Goal: Task Accomplishment & Management: Manage account settings

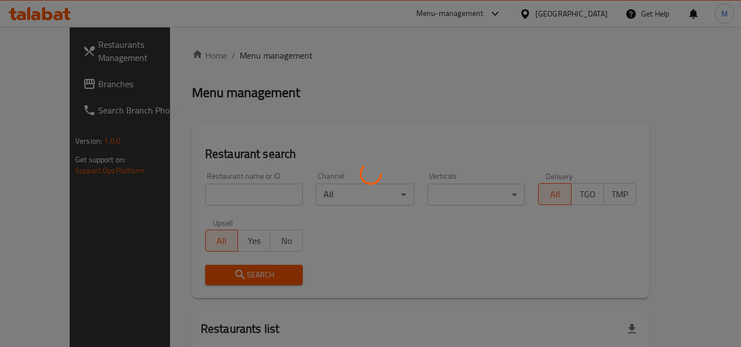
scroll to position [55, 0]
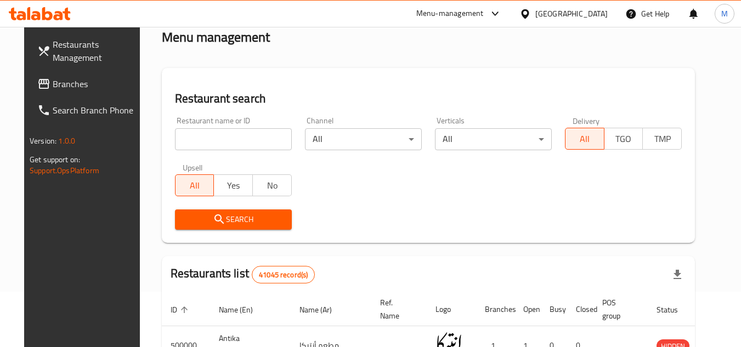
click at [262, 143] on input "search" at bounding box center [233, 139] width 117 height 22
paste input "663805"
type input "663805"
click button "Search" at bounding box center [233, 220] width 117 height 20
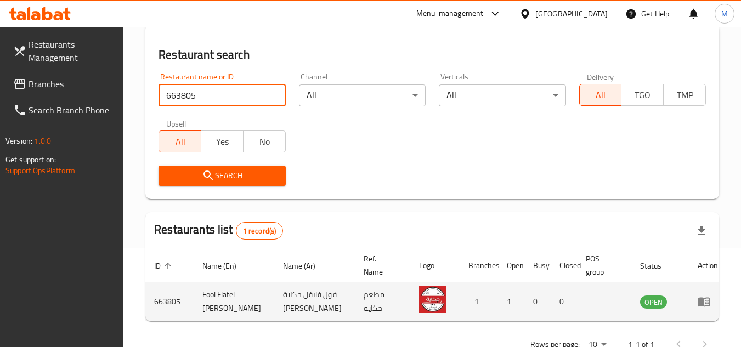
scroll to position [142, 0]
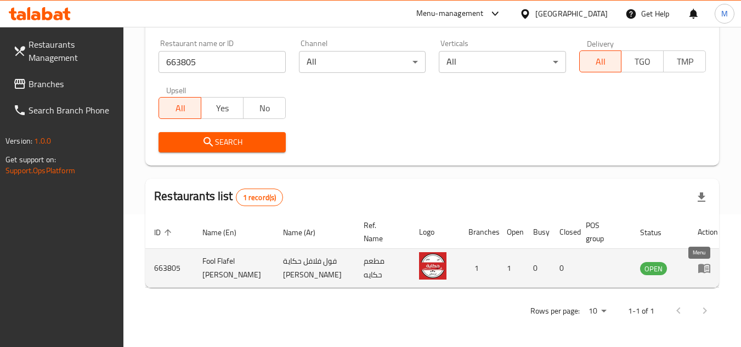
click at [709, 263] on link "enhanced table" at bounding box center [708, 268] width 20 height 13
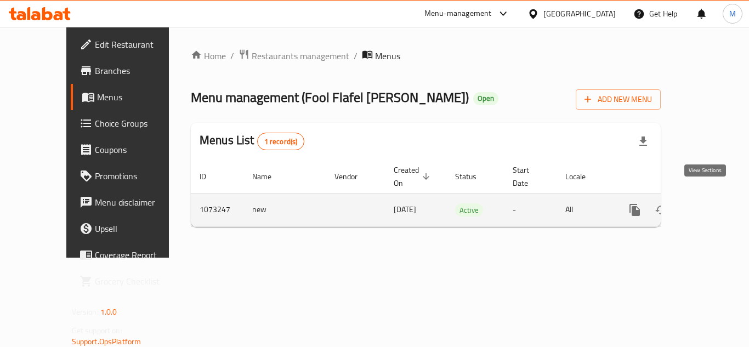
click at [708, 203] on icon "enhanced table" at bounding box center [714, 209] width 13 height 13
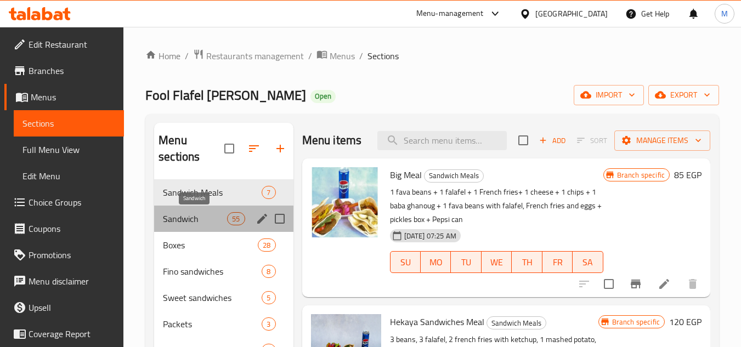
click at [211, 217] on span "Sandwich" at bounding box center [195, 218] width 64 height 13
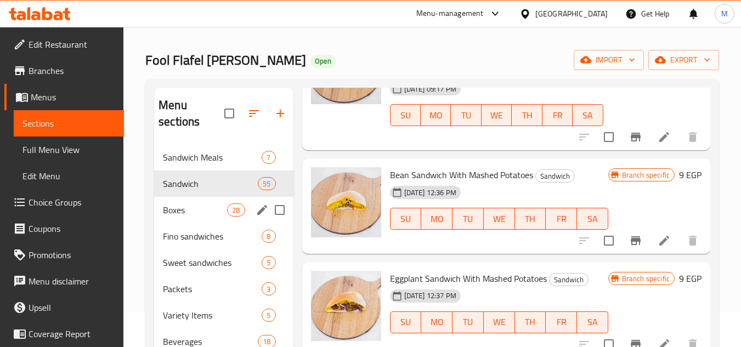
scroll to position [55, 0]
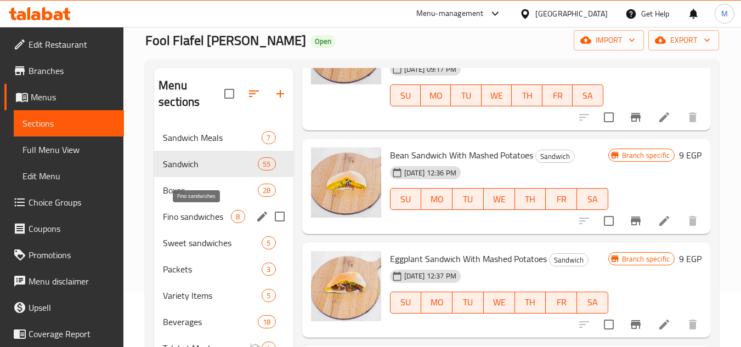
click at [177, 218] on span "Fino sandwiches" at bounding box center [197, 216] width 68 height 13
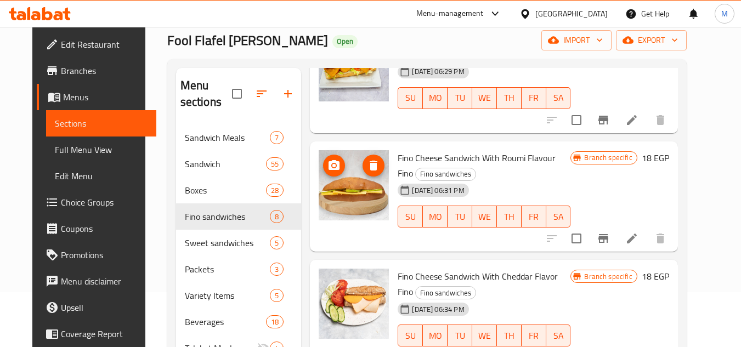
scroll to position [293, 0]
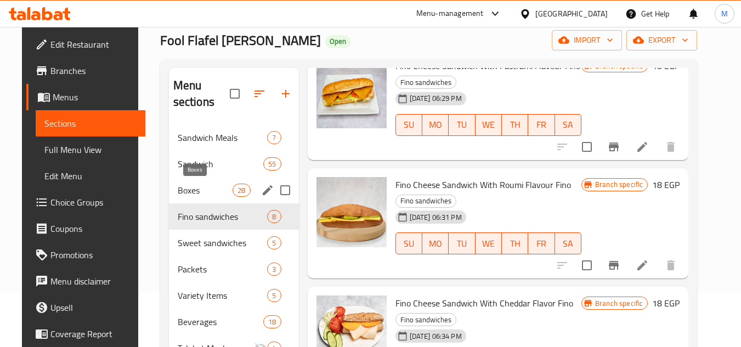
click at [196, 186] on span "Boxes" at bounding box center [205, 190] width 55 height 13
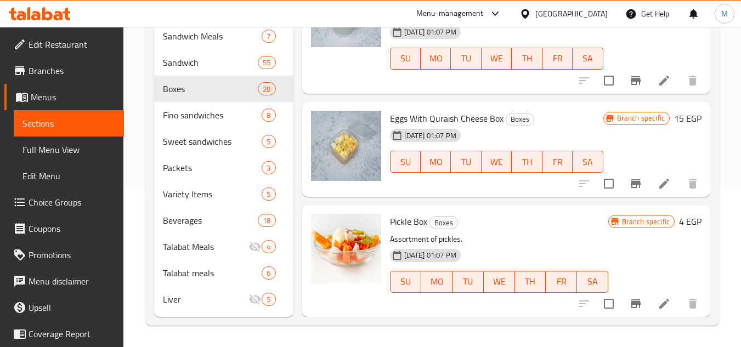
scroll to position [157, 0]
click at [196, 160] on div "Packets 3" at bounding box center [223, 167] width 139 height 26
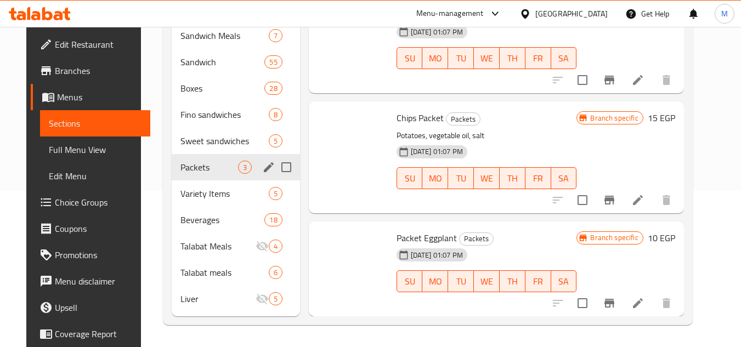
scroll to position [50, 0]
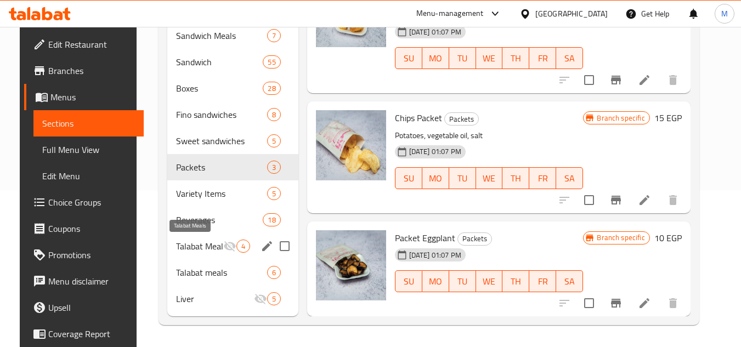
click at [190, 241] on span "Talabat Meals" at bounding box center [199, 246] width 47 height 13
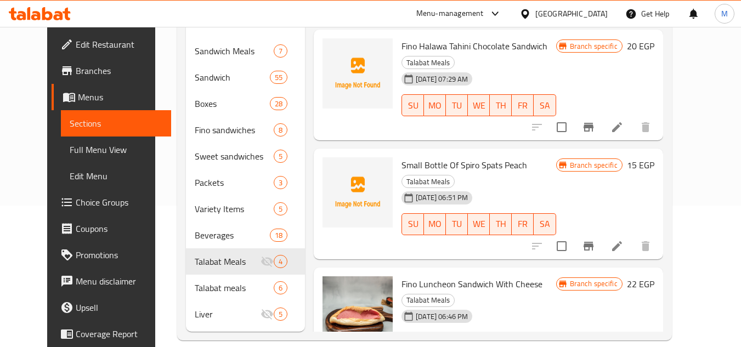
scroll to position [157, 0]
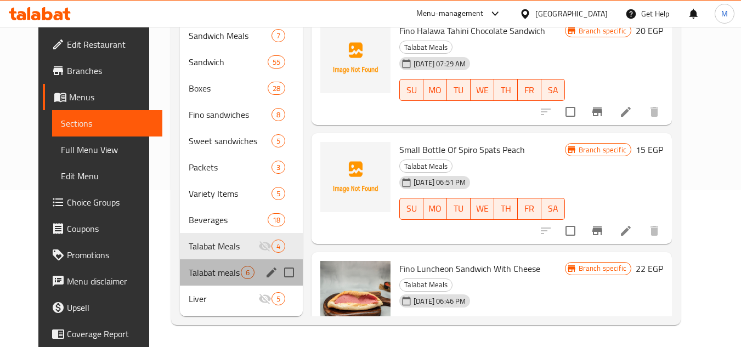
click at [196, 279] on div "Talabat meals 6" at bounding box center [241, 272] width 123 height 26
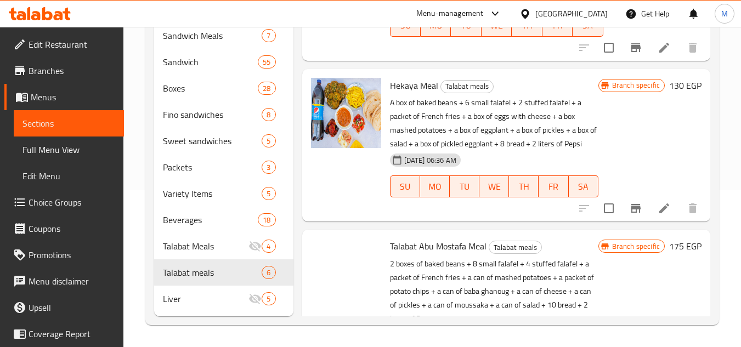
scroll to position [631, 0]
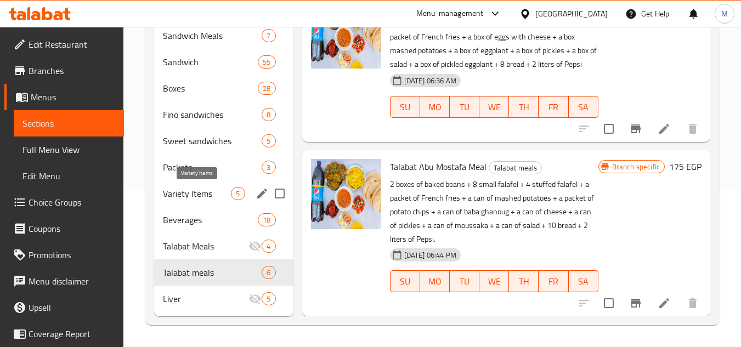
click at [197, 195] on span "Variety Items" at bounding box center [197, 193] width 68 height 13
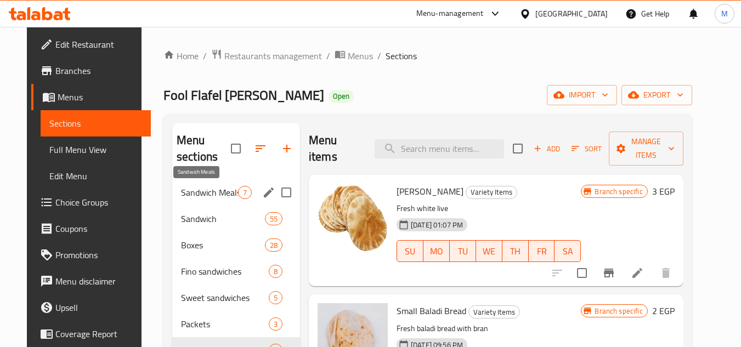
click at [208, 196] on span "Sandwich Meals" at bounding box center [209, 192] width 57 height 13
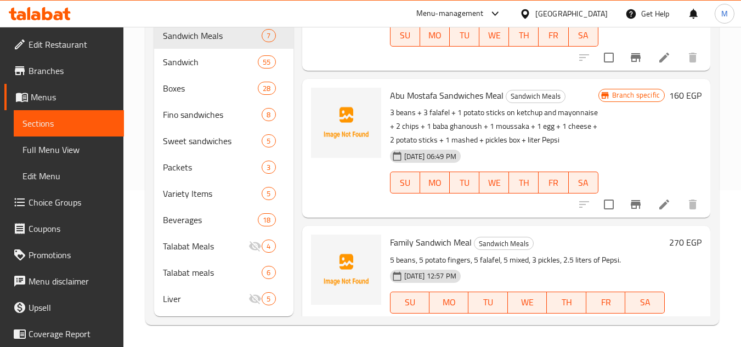
scroll to position [217, 0]
click at [725, 142] on div "Home / Restaurants management / Menus / Sections Fool Flafel Hekya Abo Mostafa …" at bounding box center [432, 108] width 618 height 477
click at [729, 48] on div "Home / Restaurants management / Menus / Sections Fool Flafel Hekya Abo Mostafa …" at bounding box center [432, 108] width 618 height 477
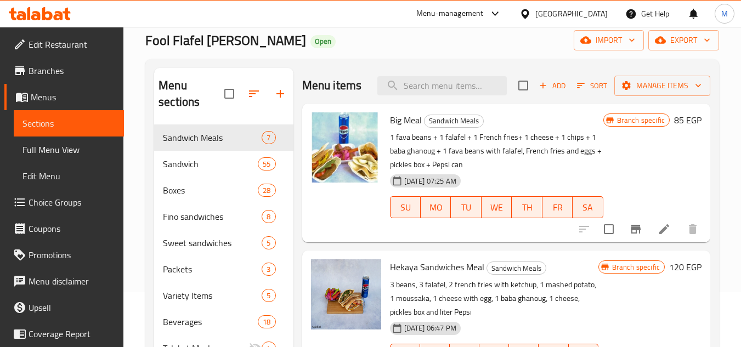
scroll to position [0, 0]
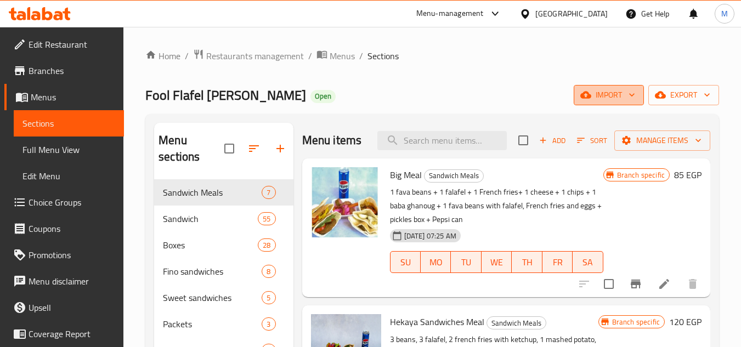
click at [635, 95] on icon "button" at bounding box center [631, 94] width 11 height 11
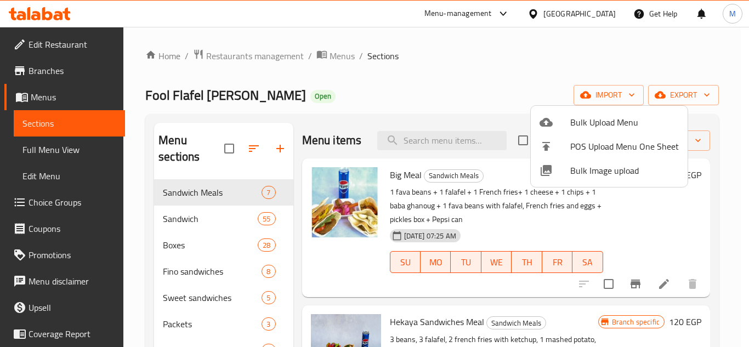
click at [171, 218] on div at bounding box center [374, 173] width 749 height 347
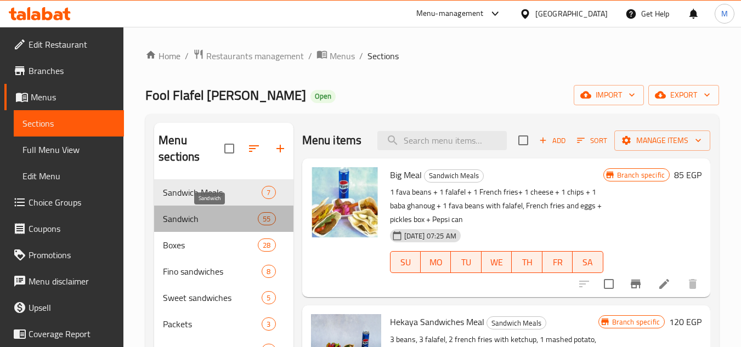
click at [172, 218] on span "Sandwich" at bounding box center [210, 218] width 95 height 13
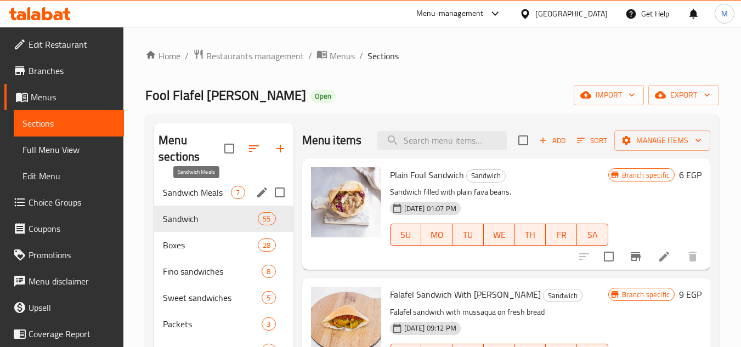
click at [179, 191] on span "Sandwich Meals" at bounding box center [197, 192] width 68 height 13
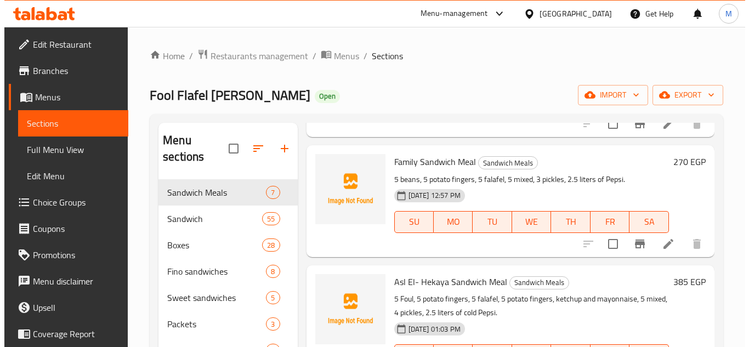
scroll to position [274, 0]
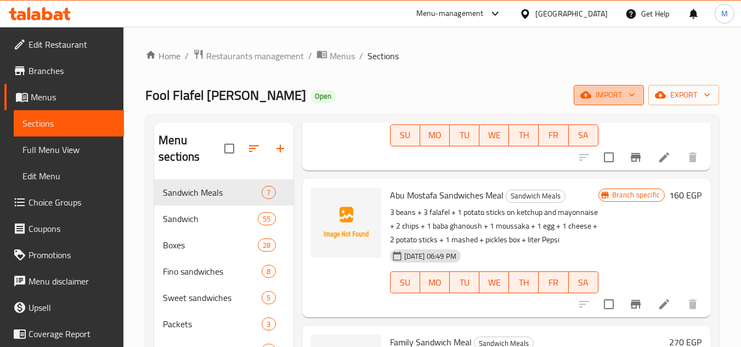
click at [629, 95] on icon "button" at bounding box center [631, 94] width 11 height 11
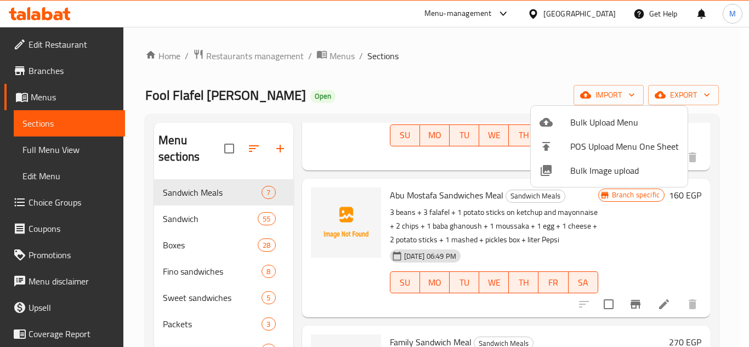
click at [591, 171] on span "Bulk Image upload" at bounding box center [624, 170] width 109 height 13
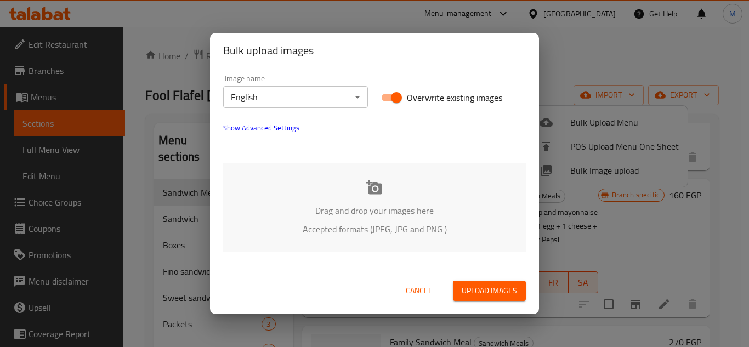
click at [353, 101] on body "​ Menu-management Egypt Get Help M Edit Restaurant Branches Menus Sections Full…" at bounding box center [374, 187] width 749 height 320
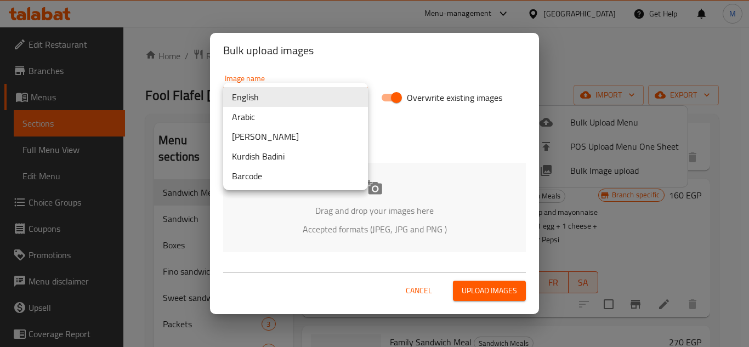
click at [324, 117] on li "Arabic" at bounding box center [295, 117] width 145 height 20
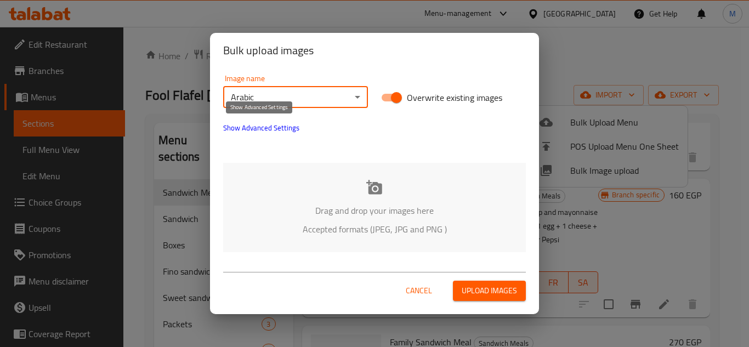
click at [276, 128] on span "Show Advanced Settings" at bounding box center [261, 127] width 76 height 13
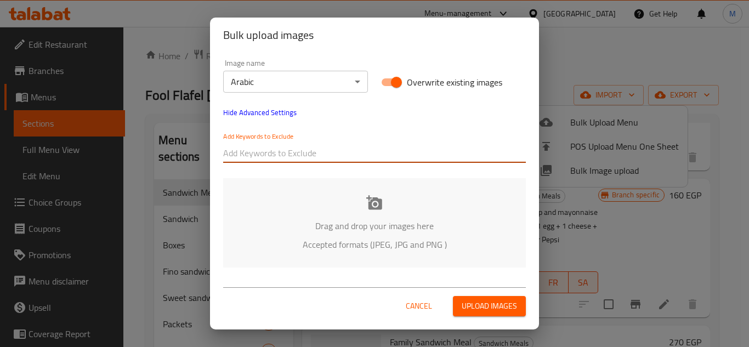
click at [265, 151] on input "text" at bounding box center [374, 153] width 303 height 18
paste input "Fool Flafel Hekya_"
type input "Fool Flafel Hekya_"
click at [375, 159] on input "text" at bounding box center [418, 153] width 215 height 18
paste input "_Omar Samir (13)"
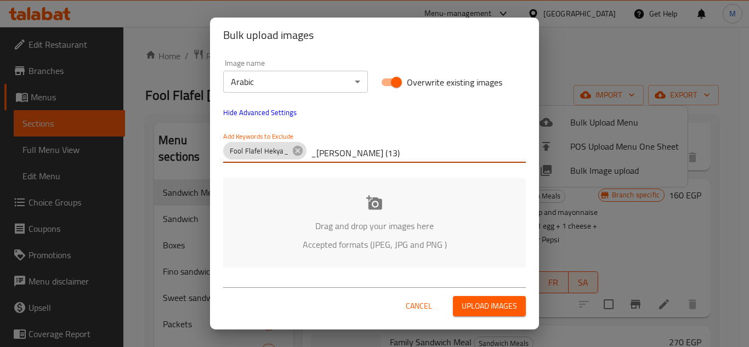
type input "_Omar Samir (13)"
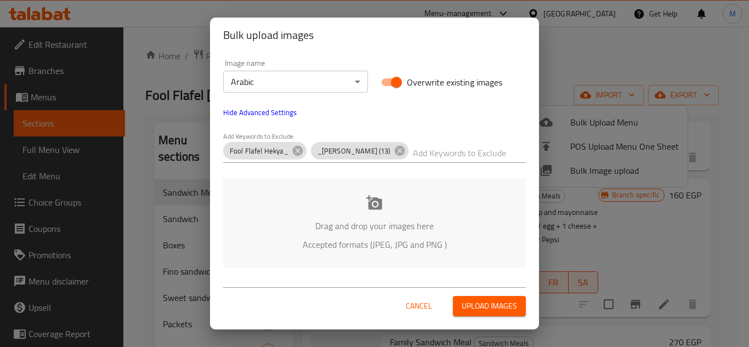
click at [332, 220] on p "Drag and drop your images here" at bounding box center [375, 225] width 270 height 13
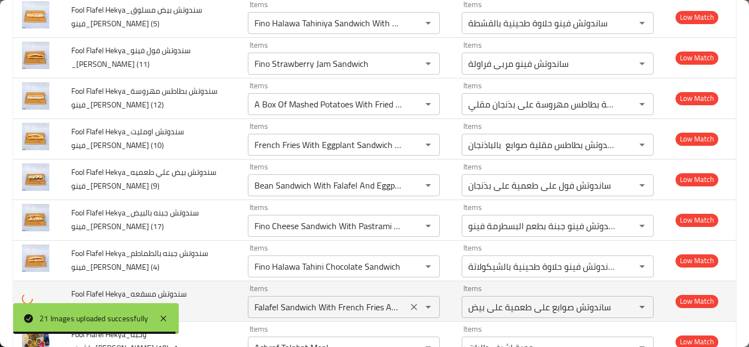
scroll to position [715, 0]
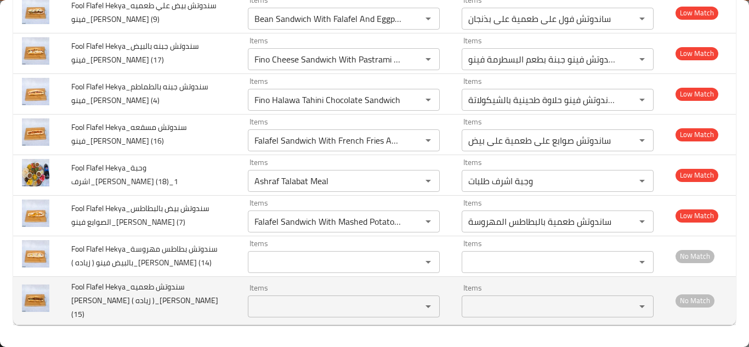
click at [282, 312] on \(15\) "Items" at bounding box center [327, 306] width 153 height 15
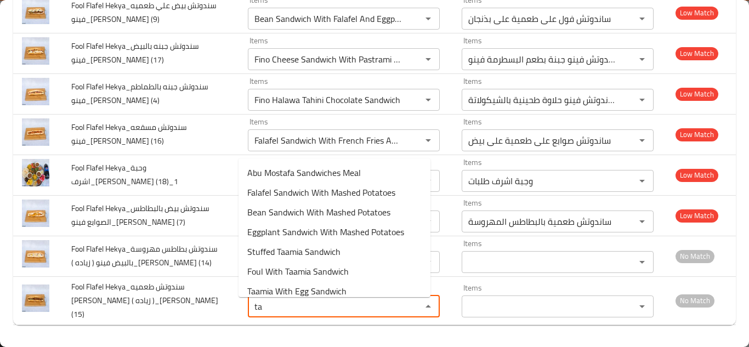
type \(15\) "t"
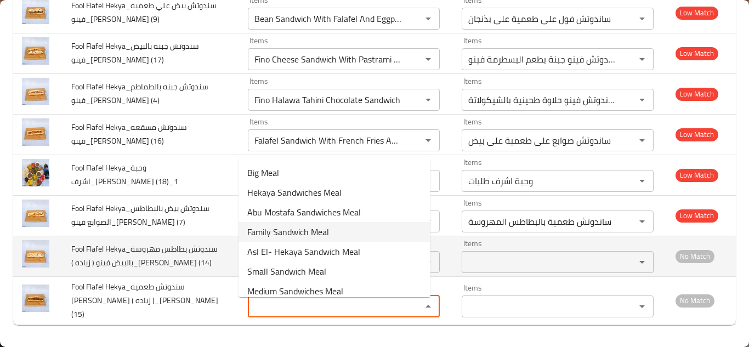
click at [207, 257] on td "Fool Flafel Hekya_سندوتش بطاطس مهروسة بالبيض فينو ( زياده )_Omar Samir (14)" at bounding box center [151, 256] width 177 height 41
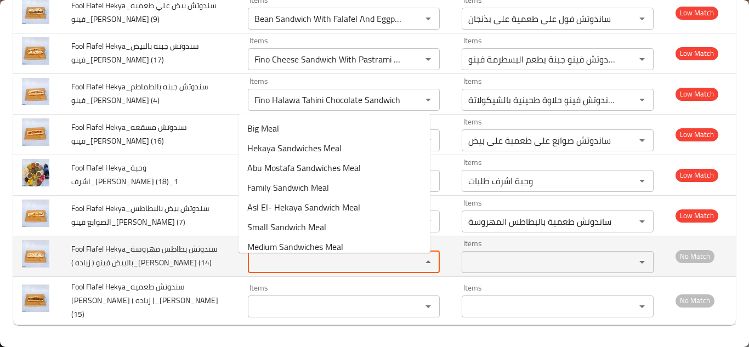
click at [282, 262] on \(14\) "Items" at bounding box center [327, 261] width 153 height 15
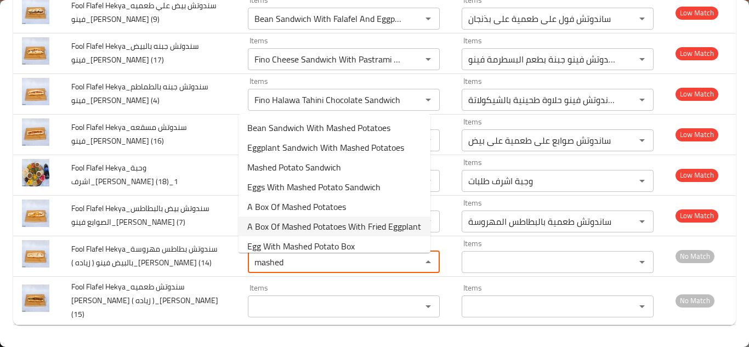
scroll to position [0, 0]
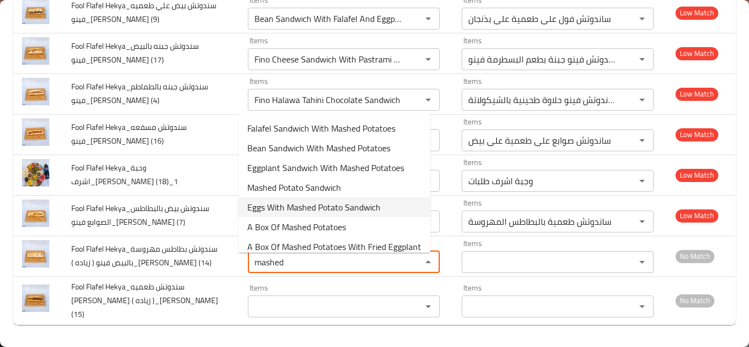
click at [282, 205] on span "Eggs With Mashed Potato Sandwich" at bounding box center [313, 207] width 133 height 13
type \(14\) "Eggs With Mashed Potato Sandwich"
type \(14\)-ar "ساندوتش بيض مع بطاطس مهروسة"
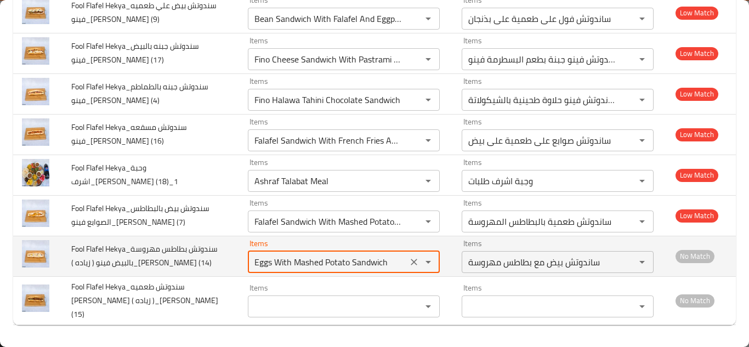
type \(14\) "Eggs With Mashed Potato Sandwich"
click at [224, 265] on td "Fool Flafel Hekya_سندوتش بطاطس مهروسة بالبيض فينو ( زياده )_Omar Samir (14)" at bounding box center [151, 256] width 177 height 41
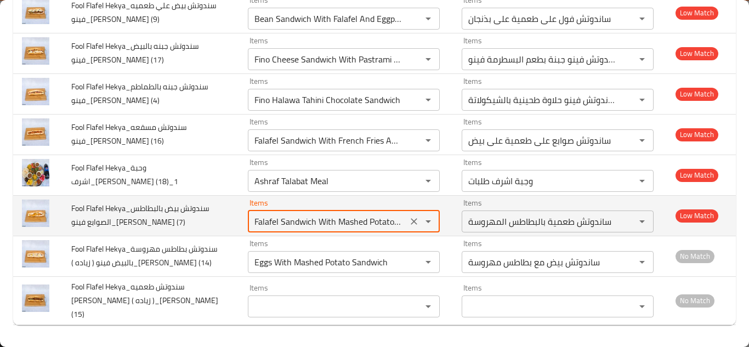
click at [296, 219] on \(7\) "Falafel Sandwich With Mashed Potatoes" at bounding box center [327, 221] width 153 height 15
click at [214, 223] on td "Fool Flafel Hekya_سندوتش بيض بالبطاطس الصوابع فينو_Omar Samir (7)" at bounding box center [151, 215] width 177 height 41
click at [297, 222] on \(7\) "Falafel Sandwich With Mashed Potatoes" at bounding box center [327, 221] width 153 height 15
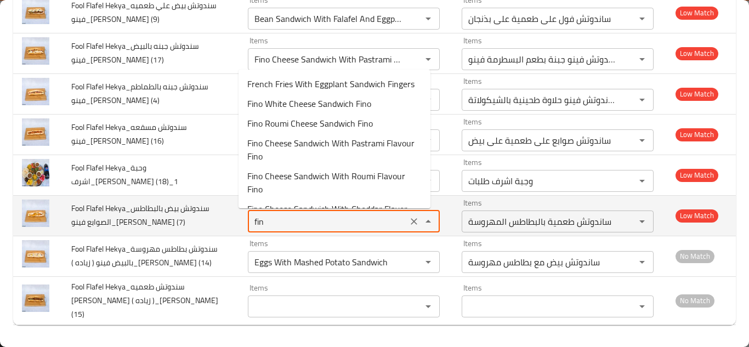
type \(7\) "fing"
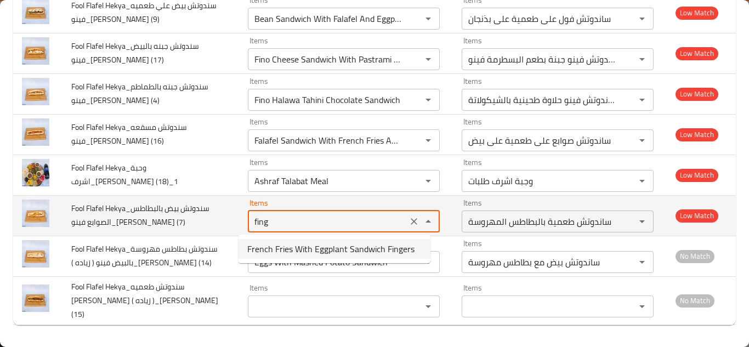
click at [292, 221] on \(7\) "fing" at bounding box center [327, 221] width 153 height 15
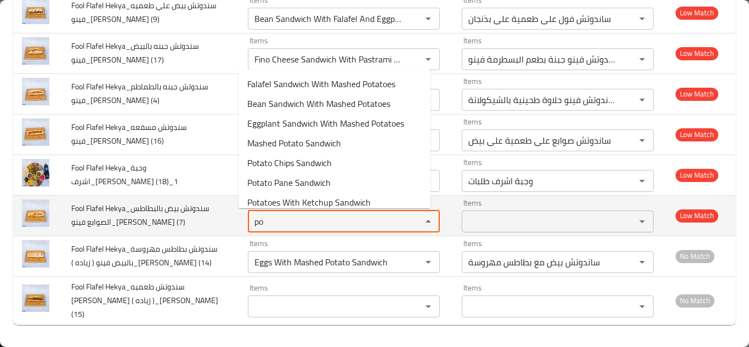
type \(7\) "p"
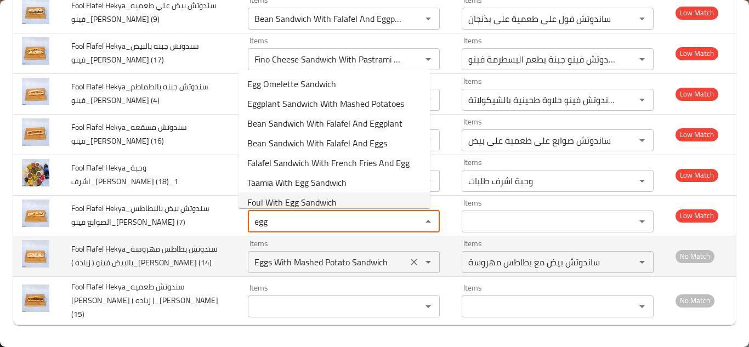
click at [411, 265] on icon "Clear" at bounding box center [414, 262] width 7 height 7
type \(7\) "egg"
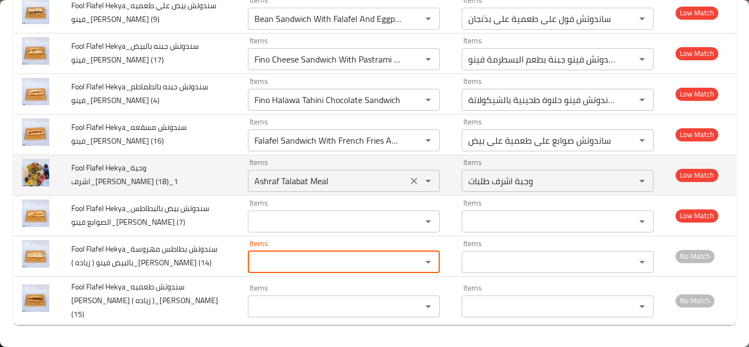
scroll to position [660, 0]
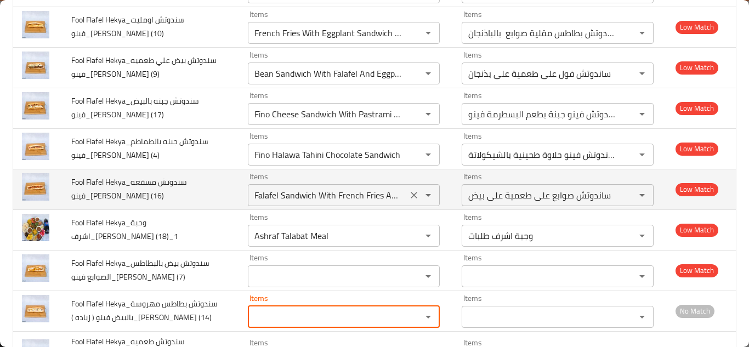
click at [312, 192] on \(16\) "Falafel Sandwich With French Fries And Egg" at bounding box center [327, 195] width 153 height 15
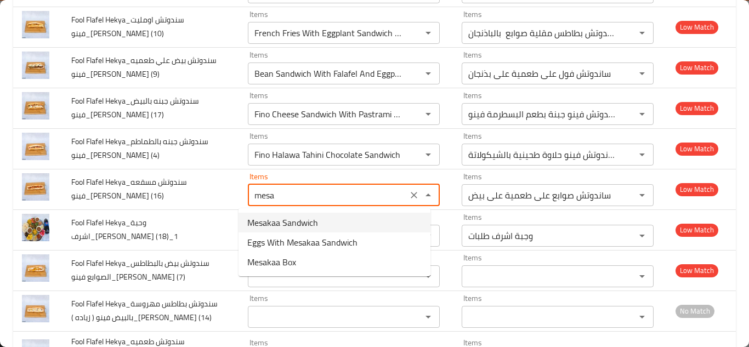
click at [307, 222] on span "Mesakaa Sandwich" at bounding box center [282, 222] width 71 height 13
type \(16\) "Mesakaa Sandwich"
type \(16\)-ar "ساندوتش مسقعة"
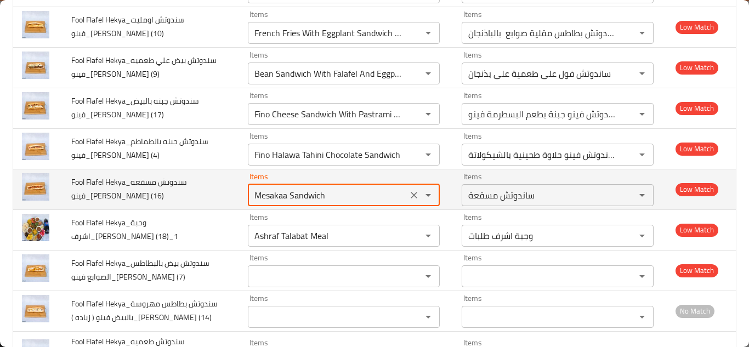
type \(16\) "Mesakaa Sandwich"
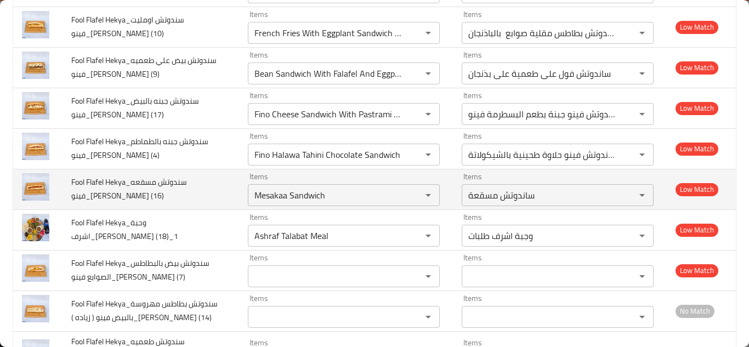
click at [226, 188] on td "Fool Flafel Hekya_سندوتش مسقعه فينو_Omar Samir (16)" at bounding box center [151, 189] width 177 height 41
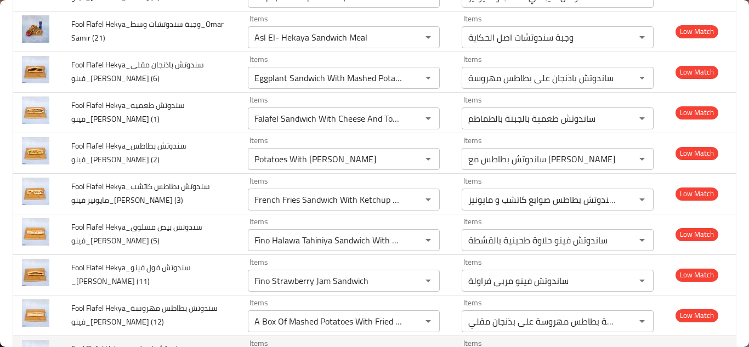
scroll to position [0, 0]
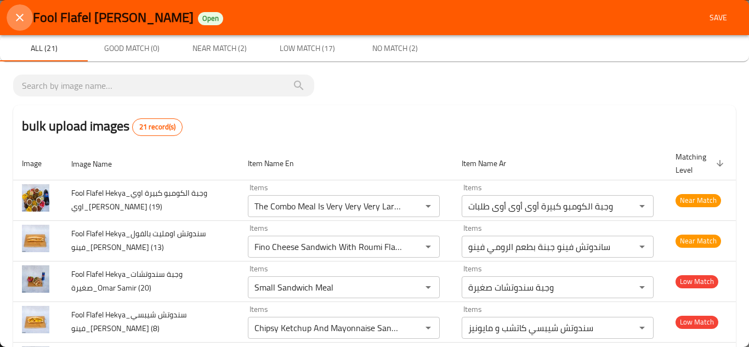
click at [18, 10] on button "close" at bounding box center [20, 17] width 26 height 26
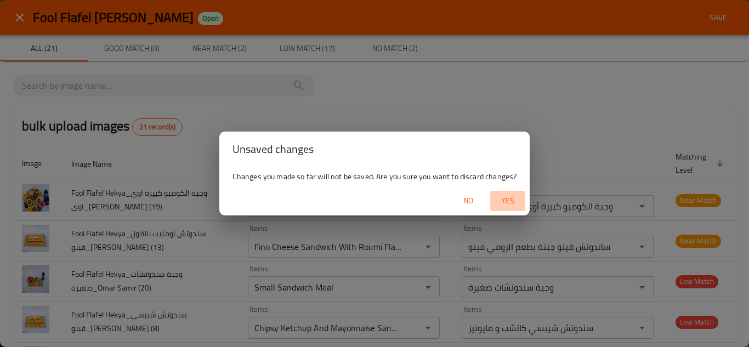
click at [506, 197] on span "Yes" at bounding box center [508, 201] width 26 height 14
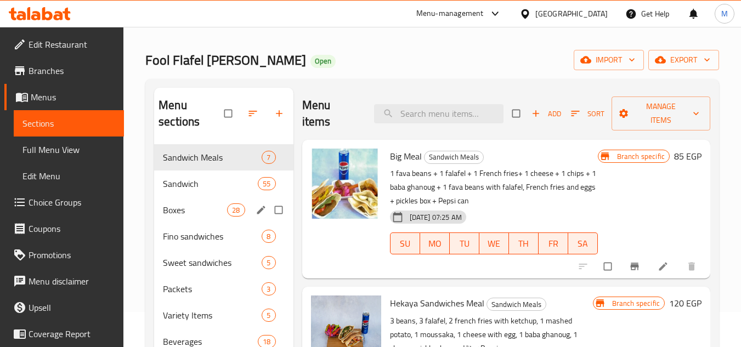
scroll to position [55, 0]
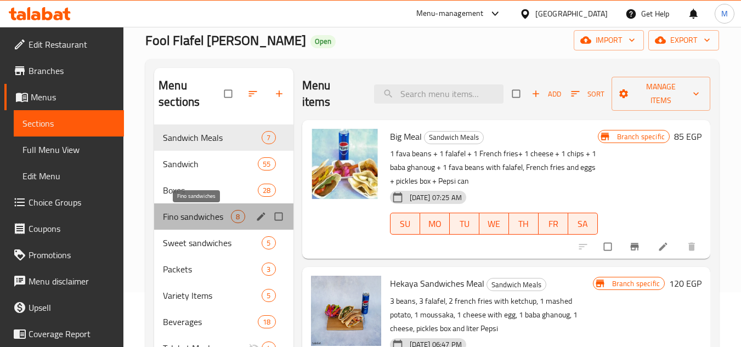
click at [195, 218] on span "Fino sandwiches" at bounding box center [197, 216] width 68 height 13
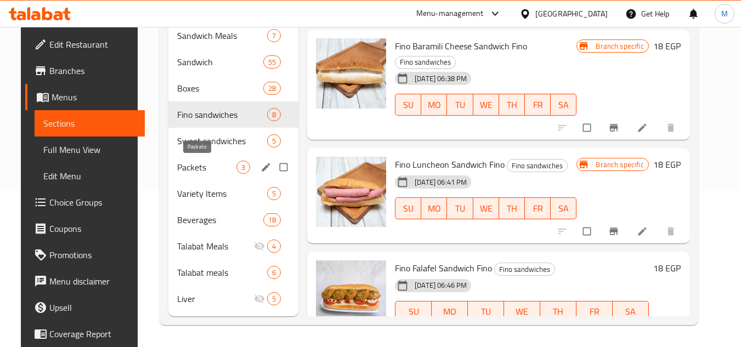
scroll to position [102, 0]
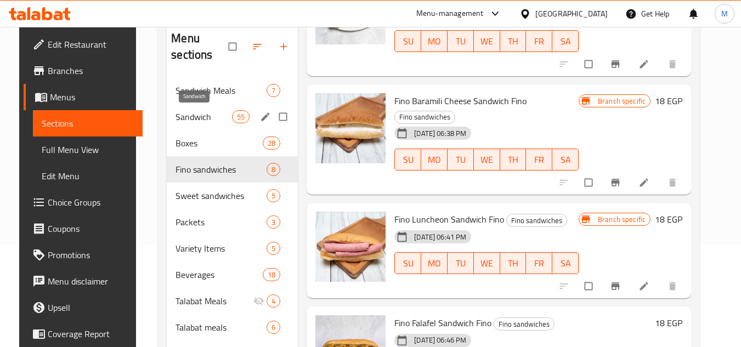
click at [196, 118] on span "Sandwich" at bounding box center [204, 116] width 56 height 13
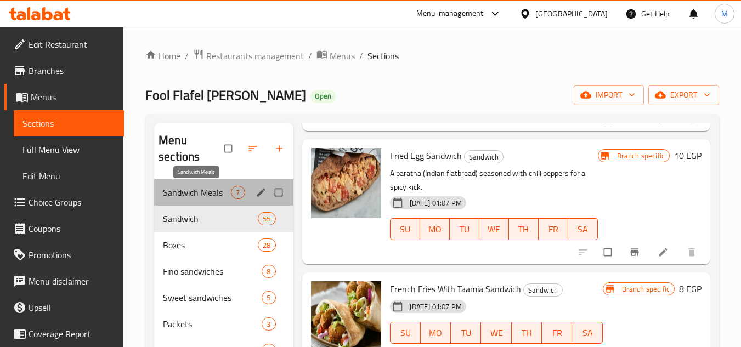
click at [206, 193] on span "Sandwich Meals" at bounding box center [197, 192] width 68 height 13
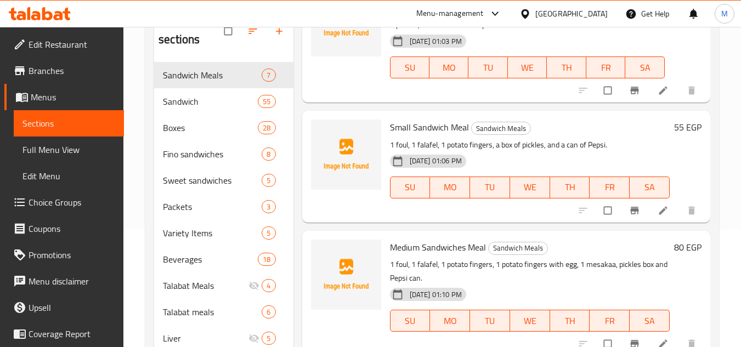
scroll to position [157, 0]
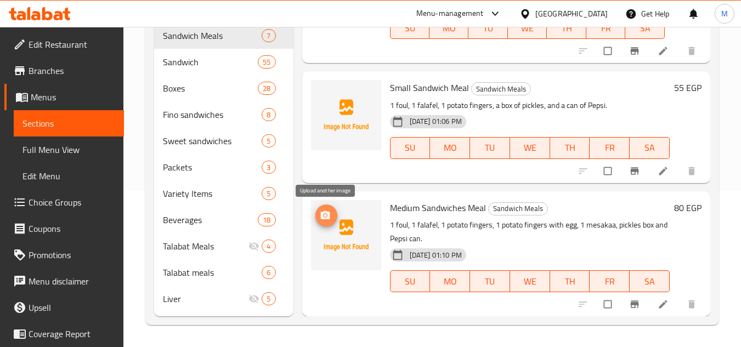
click at [319, 222] on button "upload picture" at bounding box center [326, 216] width 22 height 22
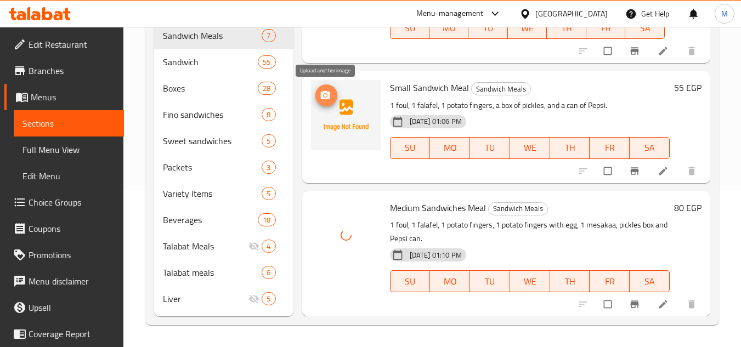
click at [330, 98] on icon "upload picture" at bounding box center [325, 95] width 11 height 11
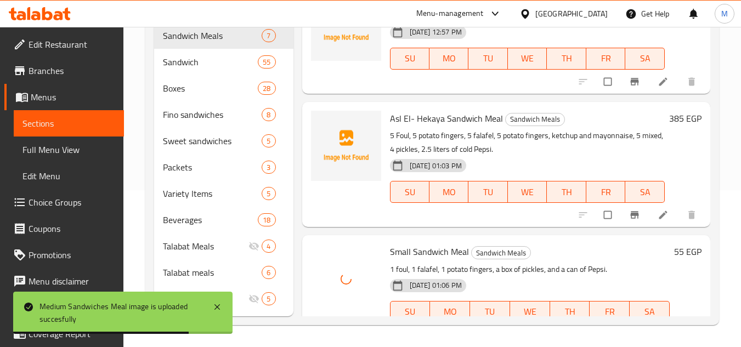
scroll to position [491, 0]
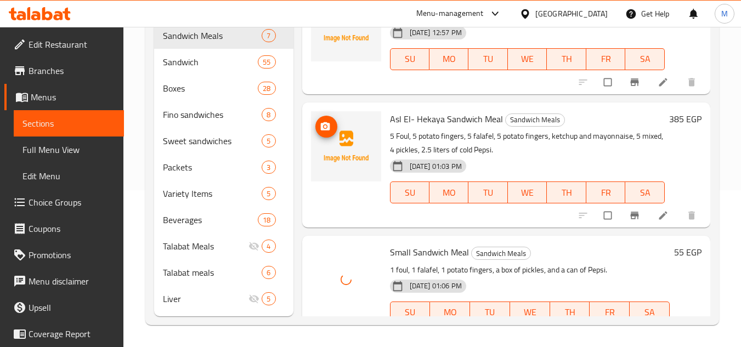
click at [333, 126] on span "upload picture" at bounding box center [326, 126] width 22 height 11
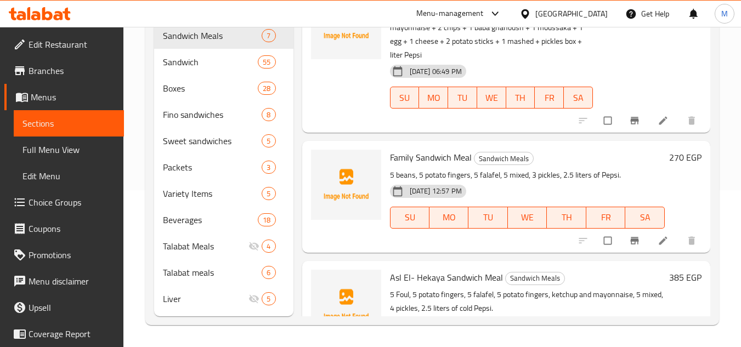
scroll to position [326, 0]
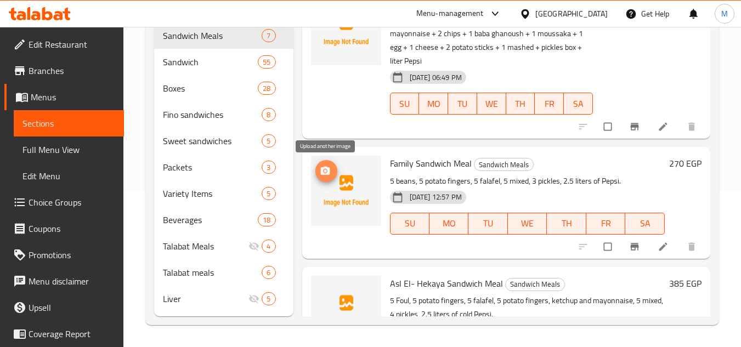
click at [320, 174] on icon "upload picture" at bounding box center [325, 171] width 11 height 11
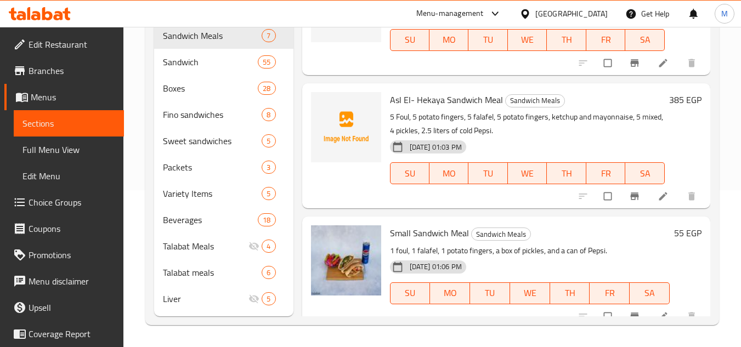
scroll to position [491, 0]
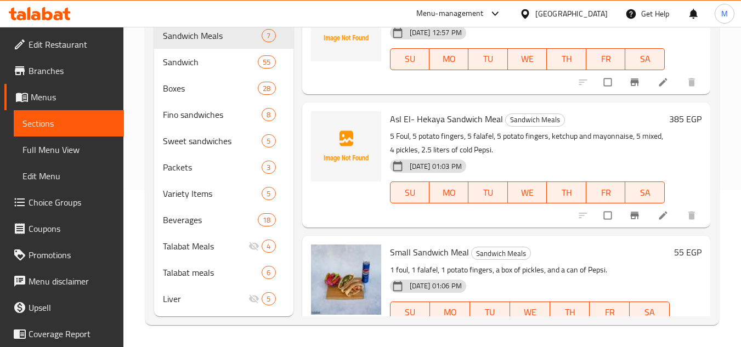
click at [712, 148] on div "Menu sections Sandwich Meals 7 Sandwich 55 Boxes 28 Fino sandwiches 8 Sweet san…" at bounding box center [432, 141] width 574 height 368
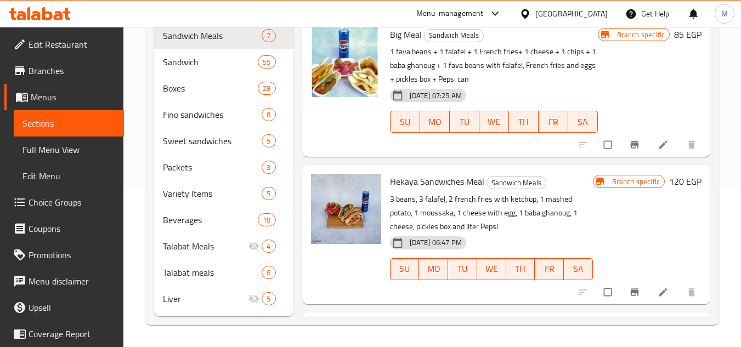
scroll to position [0, 0]
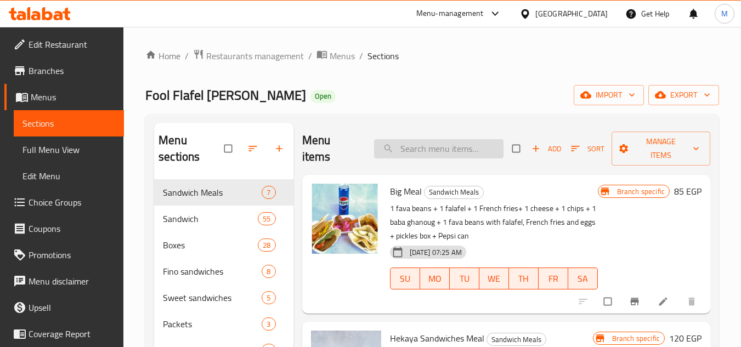
click at [431, 157] on input "search" at bounding box center [438, 148] width 129 height 19
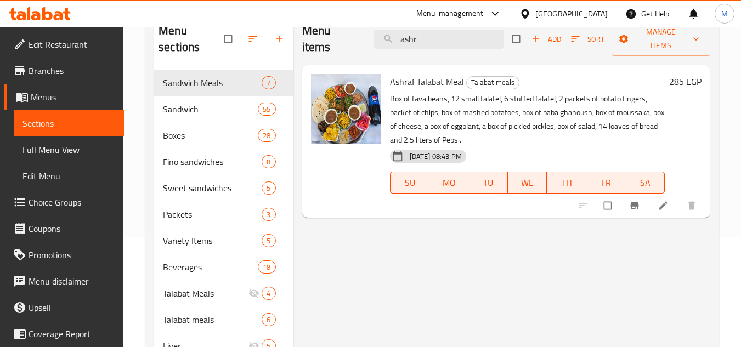
scroll to position [55, 0]
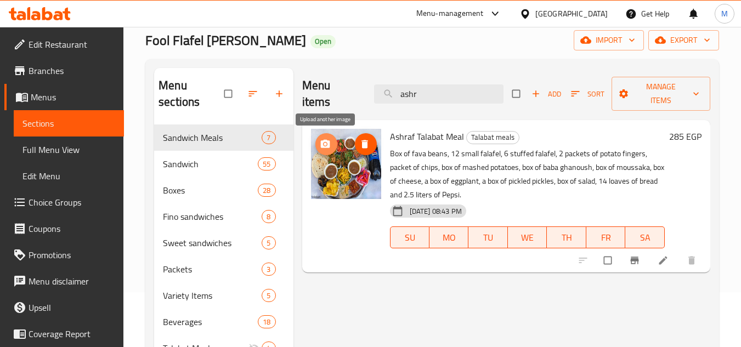
click at [330, 146] on icon "upload picture" at bounding box center [325, 144] width 11 height 11
drag, startPoint x: 325, startPoint y: 271, endPoint x: 316, endPoint y: 262, distance: 12.8
click at [325, 271] on div "Ashraf Talabat Meal Talabat meals Box of fava beans, 12 small falafel, 6 stuffe…" at bounding box center [506, 196] width 408 height 152
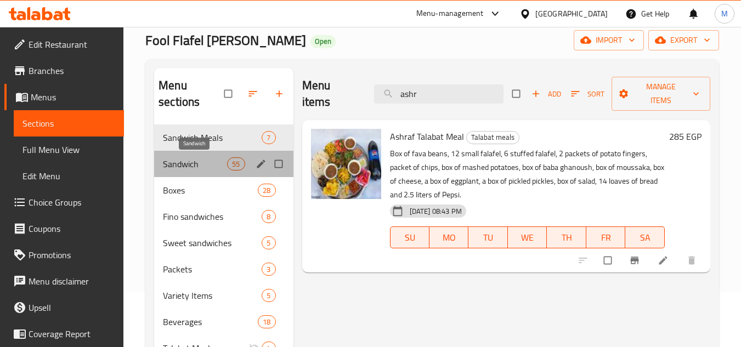
click at [194, 170] on span "Sandwich" at bounding box center [195, 163] width 64 height 13
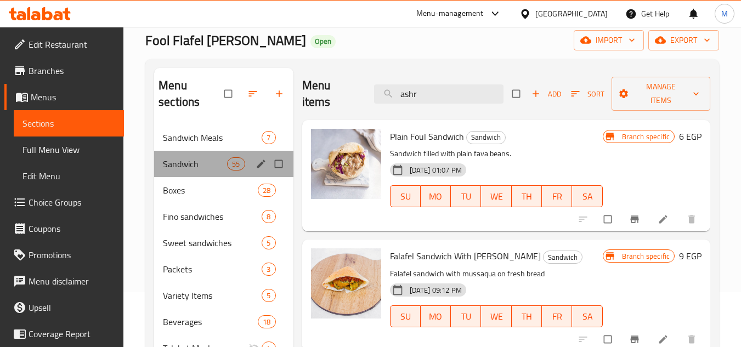
click at [181, 171] on div "Sandwich 55" at bounding box center [223, 164] width 139 height 26
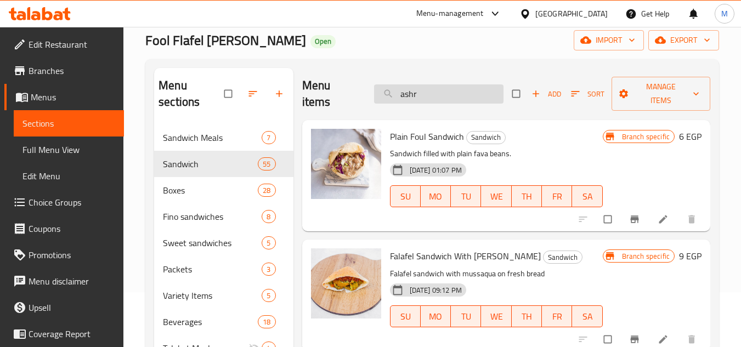
click at [427, 98] on input "ashr" at bounding box center [438, 93] width 129 height 19
click at [427, 93] on input "ashr" at bounding box center [438, 93] width 129 height 19
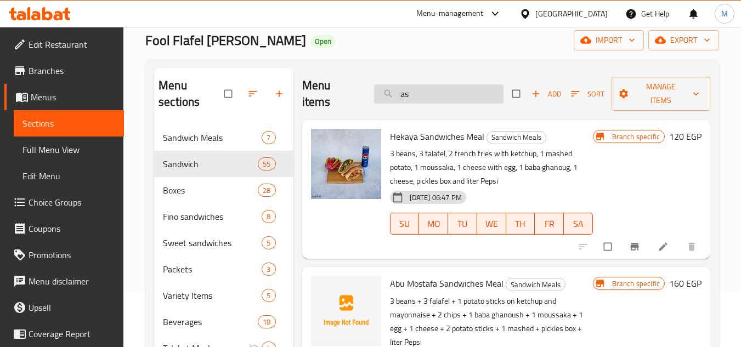
type input "a"
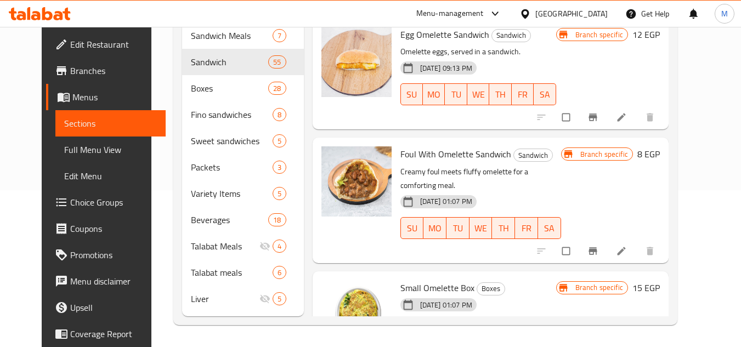
type input "omele"
click at [69, 15] on icon at bounding box center [40, 13] width 62 height 13
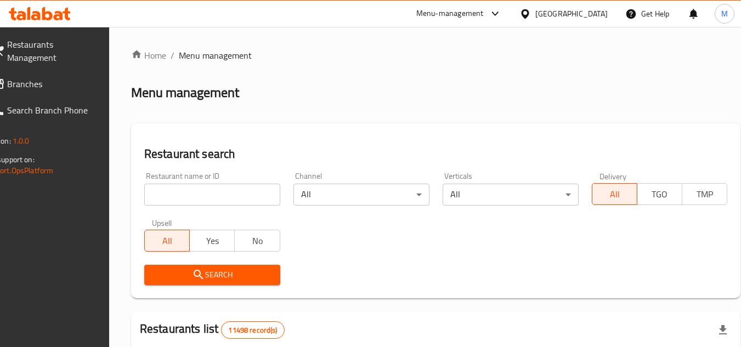
scroll to position [90, 0]
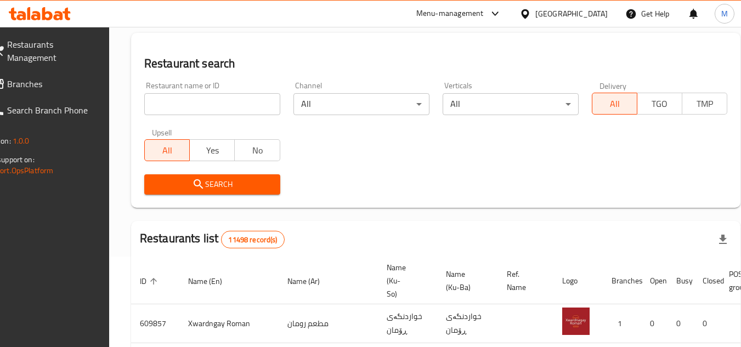
click at [251, 106] on input "search" at bounding box center [212, 104] width 136 height 22
paste input "676783"
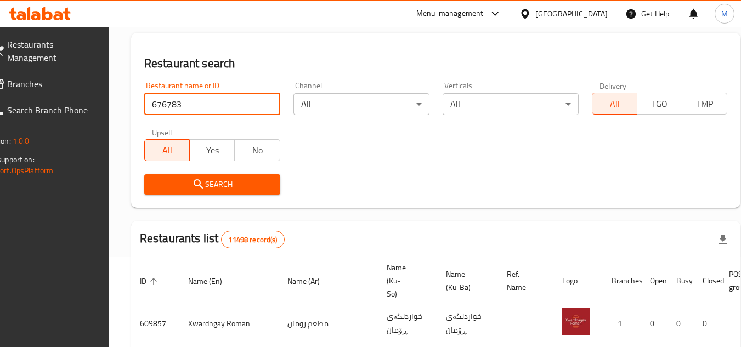
type input "676783"
click button "Search" at bounding box center [212, 184] width 136 height 20
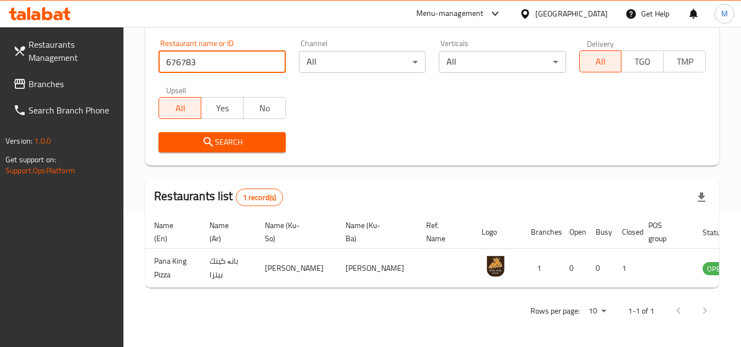
scroll to position [0, 67]
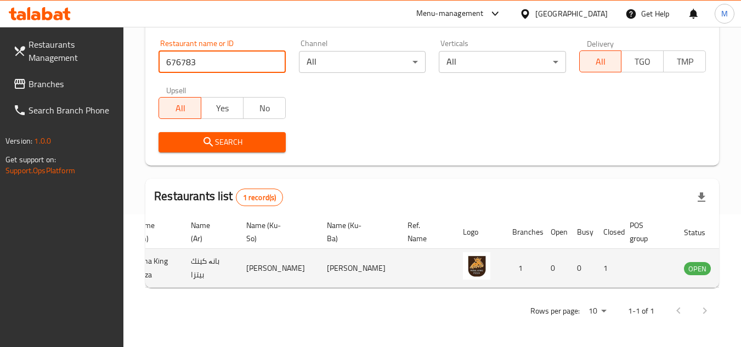
click at [740, 262] on icon "enhanced table" at bounding box center [748, 268] width 13 height 13
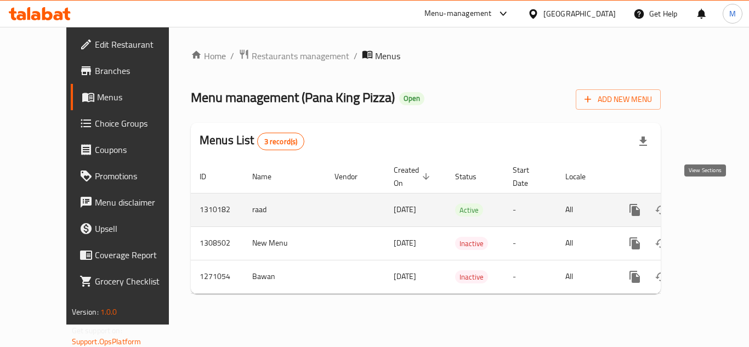
click at [709, 197] on link "enhanced table" at bounding box center [714, 210] width 26 height 26
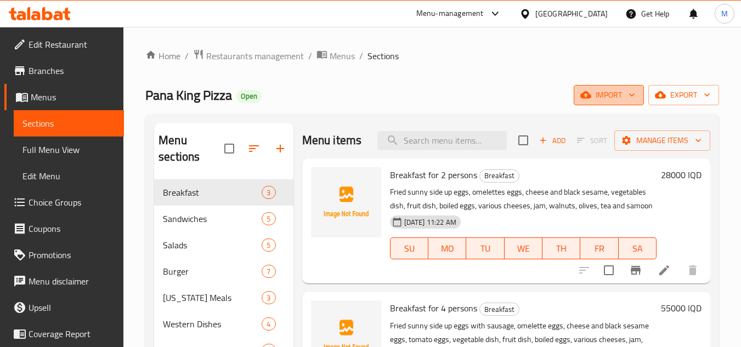
click at [628, 95] on icon "button" at bounding box center [631, 94] width 11 height 11
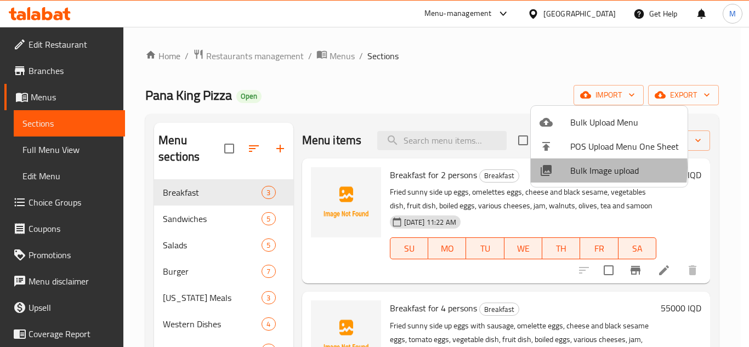
click at [578, 168] on span "Bulk Image upload" at bounding box center [624, 170] width 109 height 13
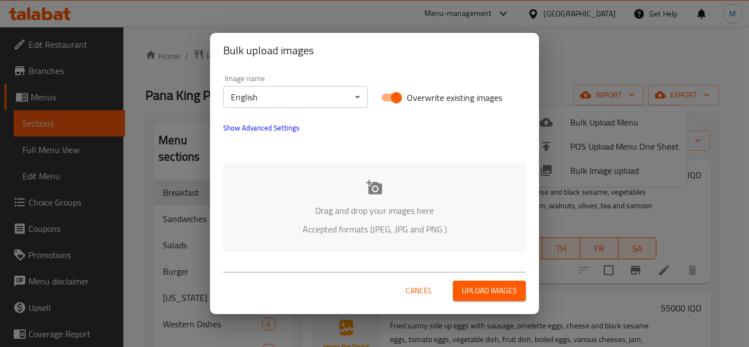
click at [351, 100] on body "​ Menu-management Iraq Get Help M Edit Restaurant Branches Menus Sections Full …" at bounding box center [374, 187] width 749 height 320
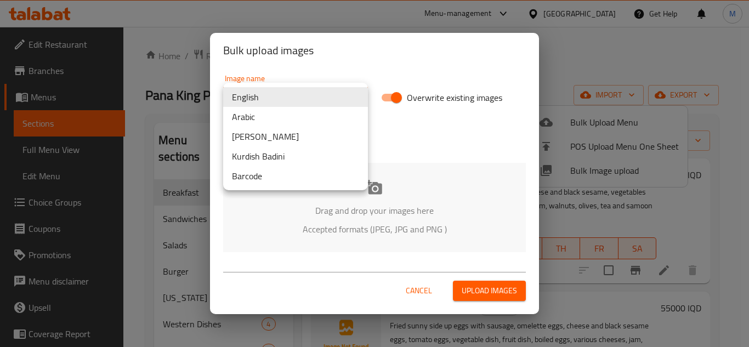
click at [318, 114] on li "Arabic" at bounding box center [295, 117] width 145 height 20
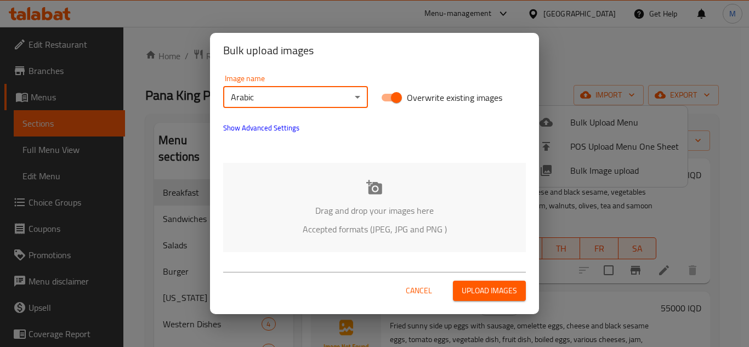
click at [341, 156] on div "Image name Arabic ​ Overwrite existing images Show Advanced Settings Drag and d…" at bounding box center [374, 163] width 329 height 191
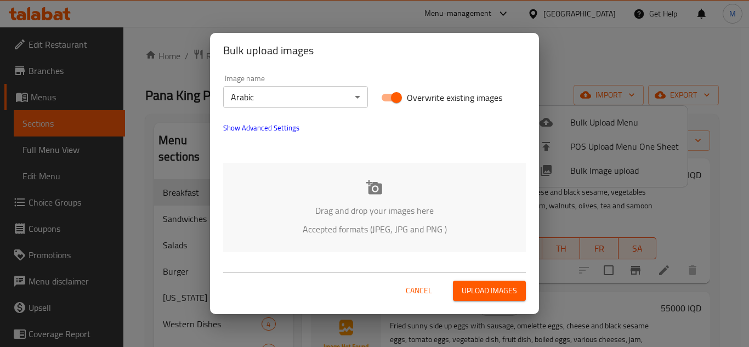
click at [332, 167] on div "Drag and drop your images here Accepted formats (JPEG, JPG and PNG )" at bounding box center [374, 207] width 303 height 89
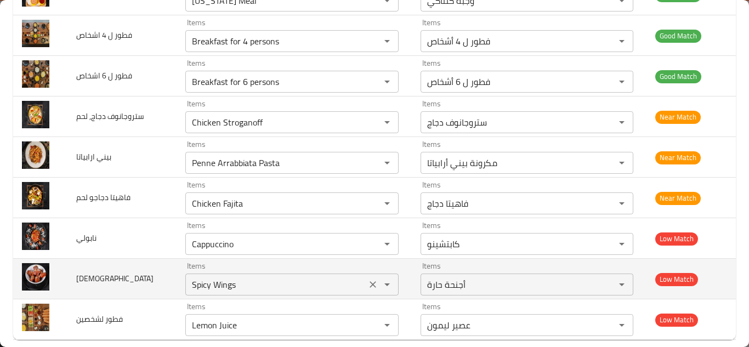
scroll to position [1263, 0]
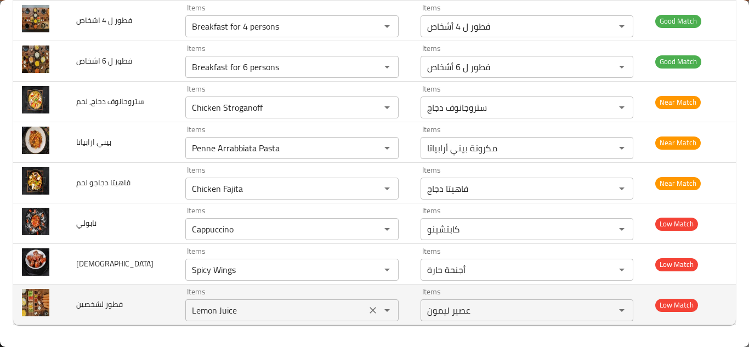
click at [218, 309] on لشخصين "Lemon Juice" at bounding box center [276, 310] width 174 height 15
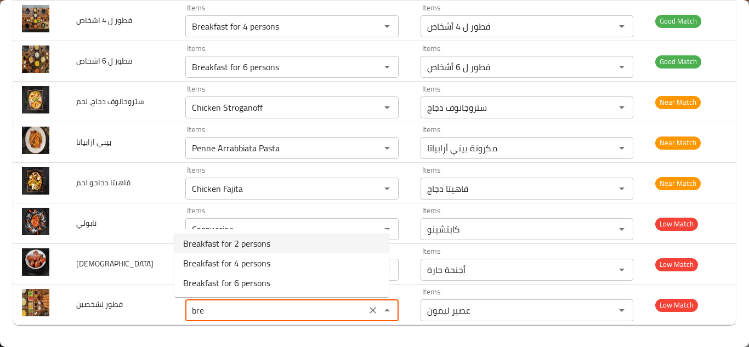
click at [211, 250] on span "Breakfast for 2 persons" at bounding box center [226, 243] width 87 height 13
type لشخصين "Breakfast for 2 persons"
type لشخصين-ar "فطور ل 2 شخص"
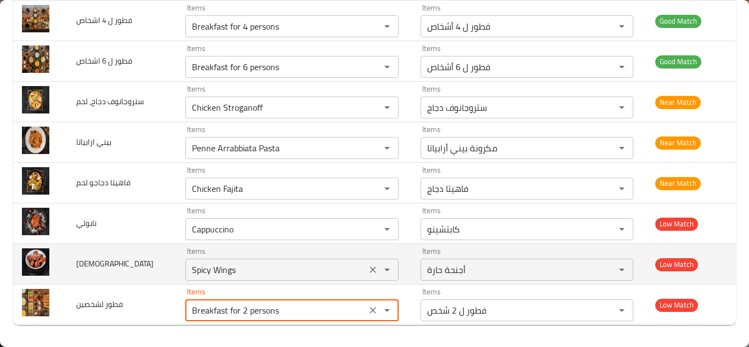
type لشخصين "Breakfast for 2 persons"
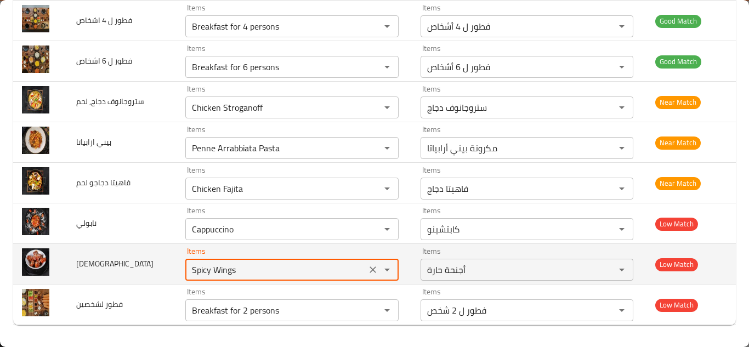
click at [224, 270] on input "Spicy Wings" at bounding box center [276, 269] width 174 height 15
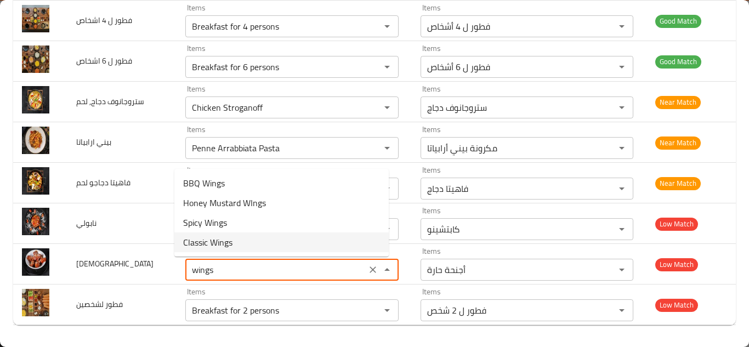
click at [227, 243] on span "Classic Wings" at bounding box center [207, 242] width 49 height 13
type input "Classic Wings"
type input "أجنحة كلاسيك"
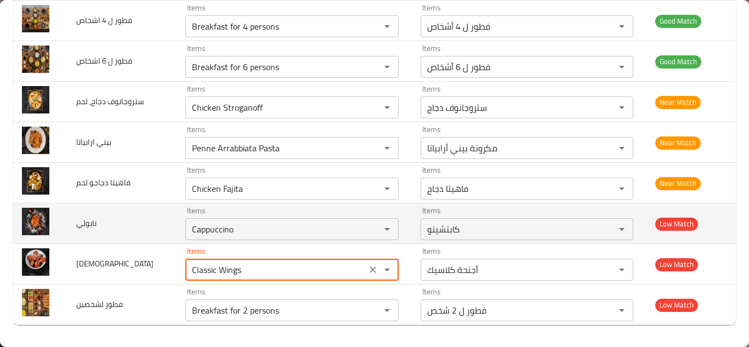
type input "Classic Wings"
click at [152, 226] on td "نابولي" at bounding box center [121, 223] width 109 height 41
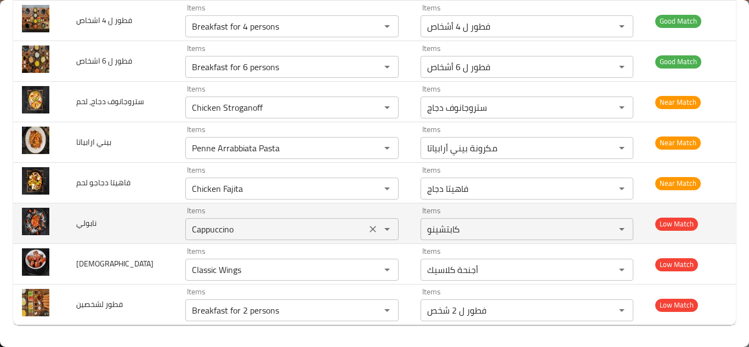
click at [207, 227] on input "Cappuccino" at bounding box center [276, 229] width 174 height 15
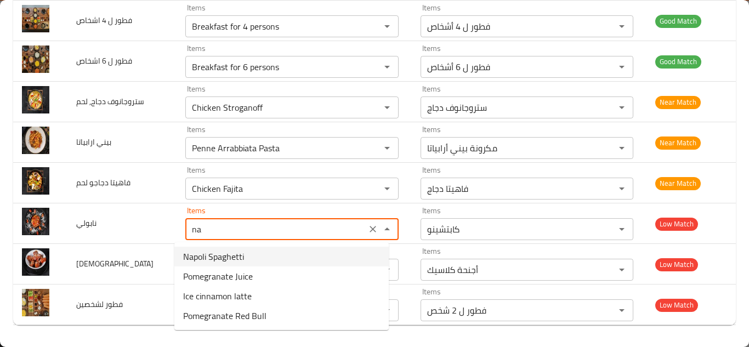
click at [214, 256] on span "Napoli Spaghetti" at bounding box center [213, 256] width 61 height 13
type input "Napoli Spaghetti"
type input "سباغيتي نابولي"
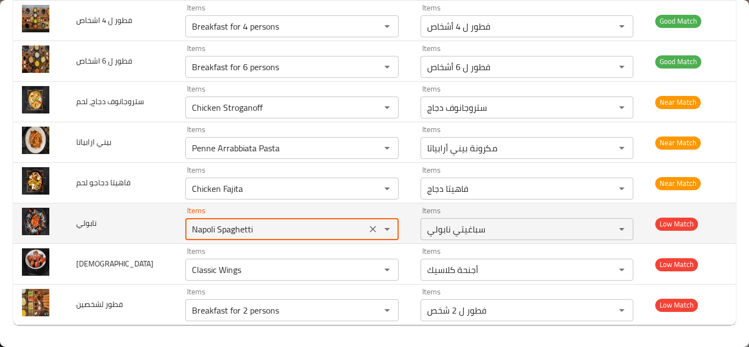
type input "Napoli Spaghetti"
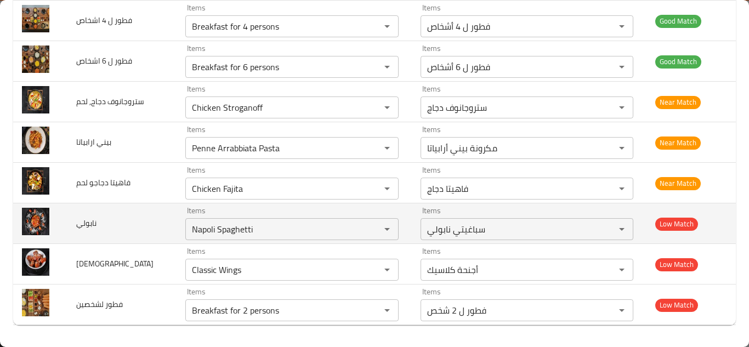
click at [153, 219] on td "نابولي" at bounding box center [121, 223] width 109 height 41
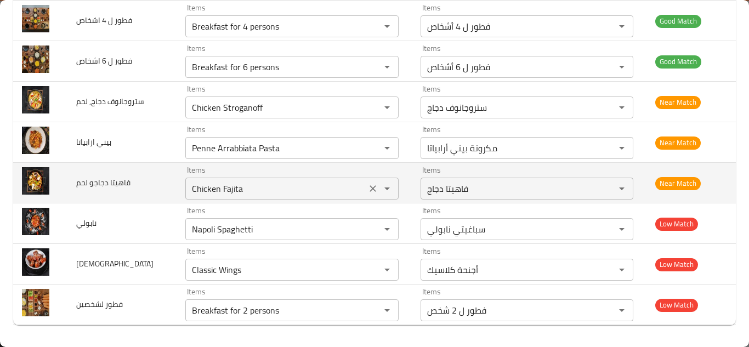
click at [245, 188] on لحم "Chicken Fajita" at bounding box center [276, 188] width 174 height 15
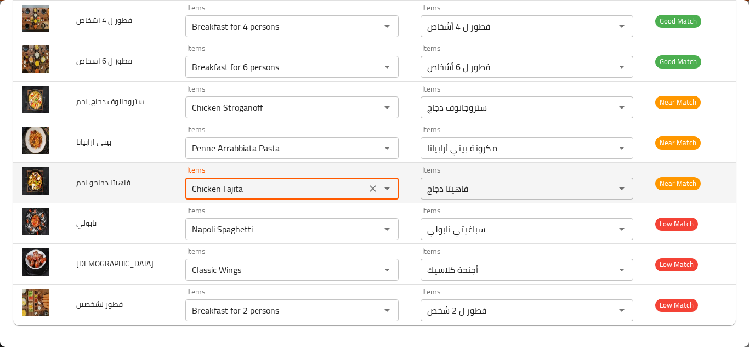
click at [252, 185] on لحم "Chicken Fajita" at bounding box center [276, 188] width 174 height 15
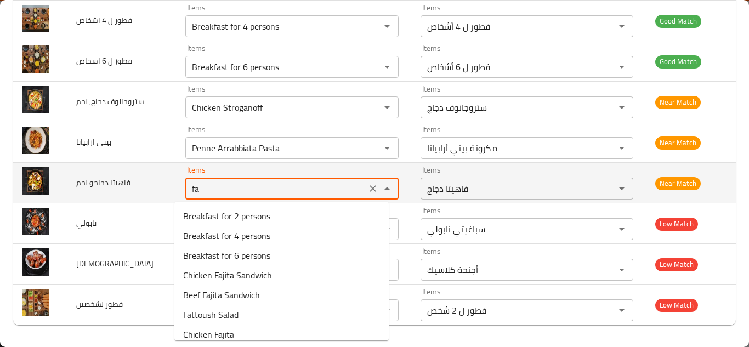
type لحم "faj"
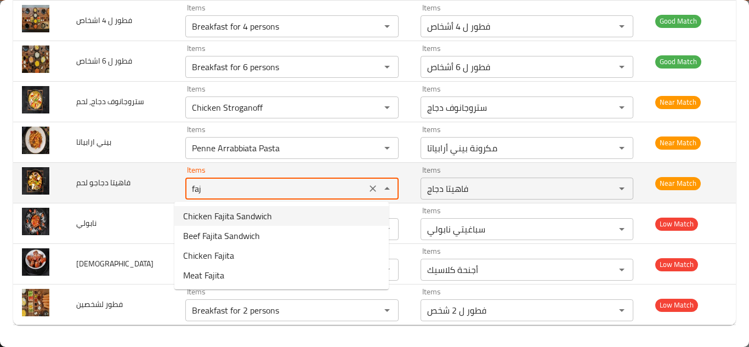
drag, startPoint x: 362, startPoint y: 188, endPoint x: 353, endPoint y: 186, distance: 9.4
click at [367, 186] on icon "Clear" at bounding box center [372, 188] width 11 height 11
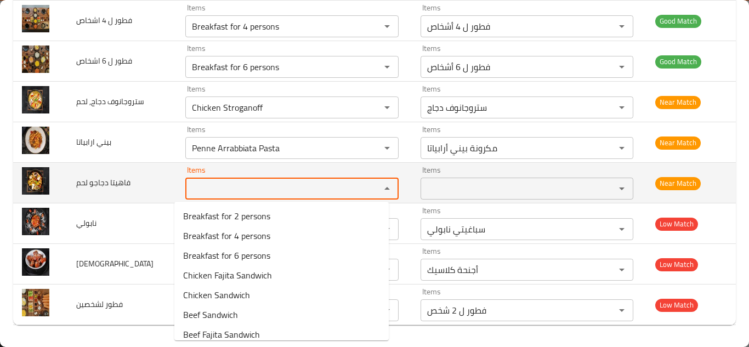
click at [122, 178] on span "فاهيتا دجاجو لحم" at bounding box center [103, 183] width 54 height 14
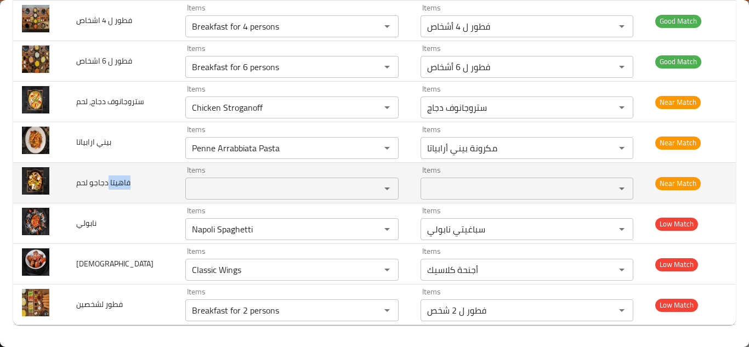
click at [122, 179] on span "فاهيتا دجاجو لحم" at bounding box center [103, 183] width 54 height 14
copy span "فاهيتا دجاجو لحم"
click at [123, 182] on span "فاهيتا دجاجو لحم" at bounding box center [103, 183] width 54 height 14
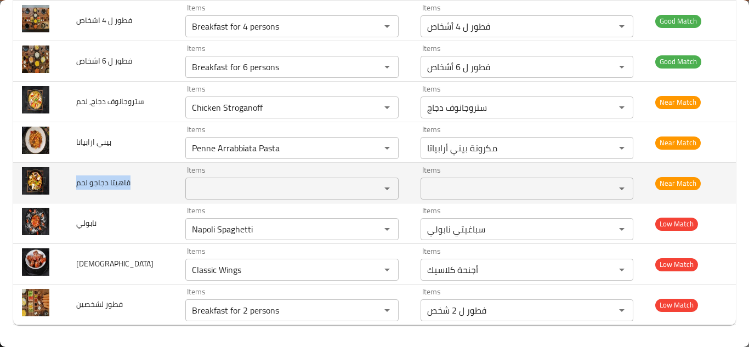
click at [122, 181] on span "فاهيتا دجاجو لحم" at bounding box center [103, 183] width 54 height 14
copy span "فاهيتا دجاجو لحم"
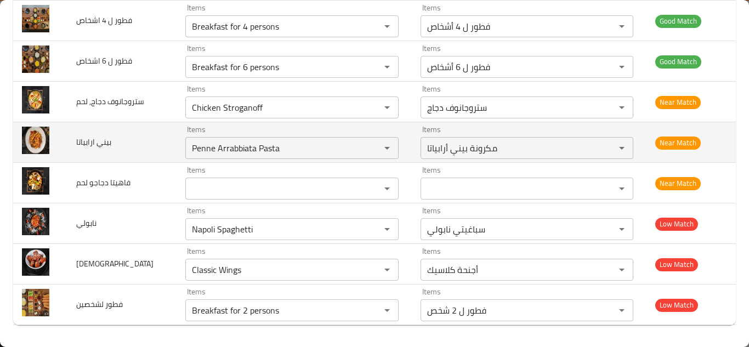
click at [161, 144] on td "بيني ارابياتا" at bounding box center [121, 142] width 109 height 41
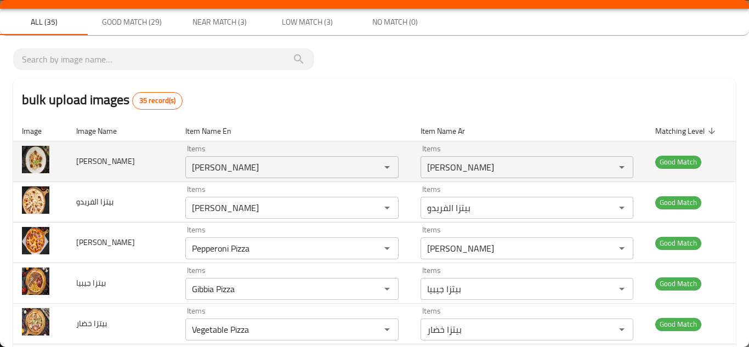
scroll to position [0, 0]
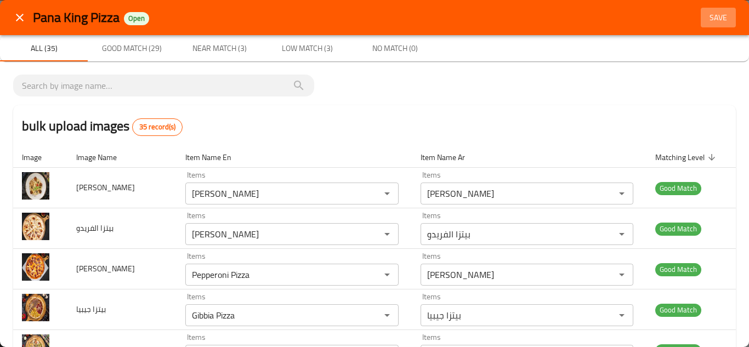
click at [705, 19] on span "Save" at bounding box center [718, 18] width 26 height 14
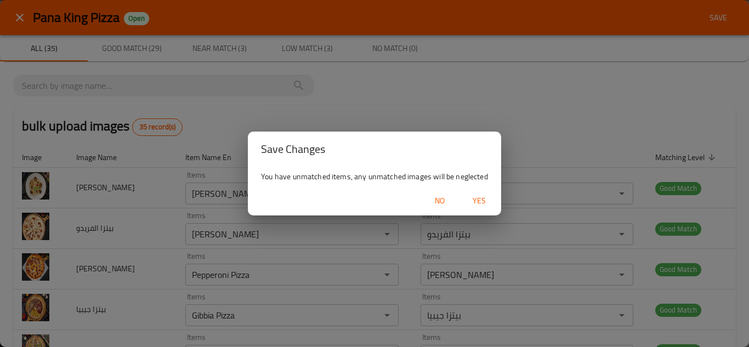
click at [477, 197] on span "Yes" at bounding box center [479, 201] width 26 height 14
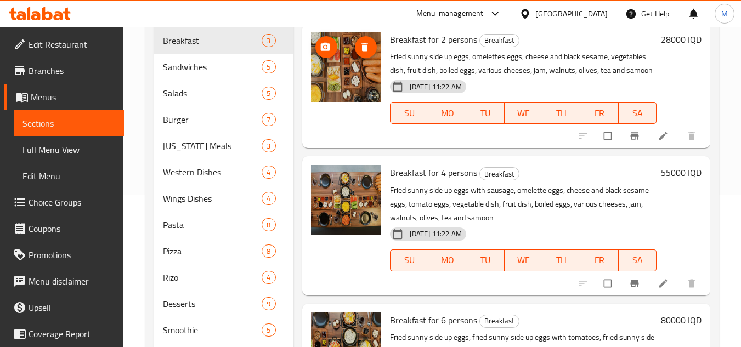
scroll to position [93, 0]
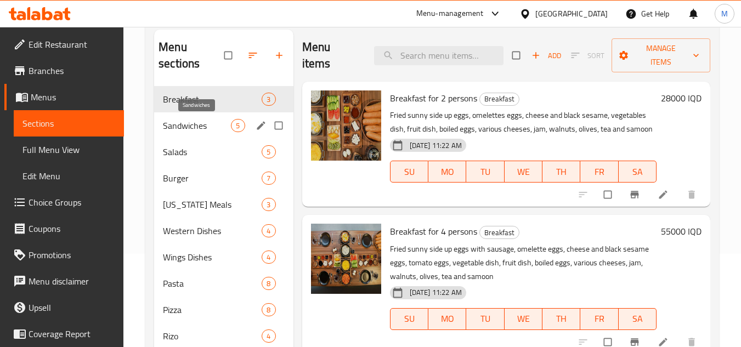
click at [213, 127] on span "Sandwiches" at bounding box center [197, 125] width 68 height 13
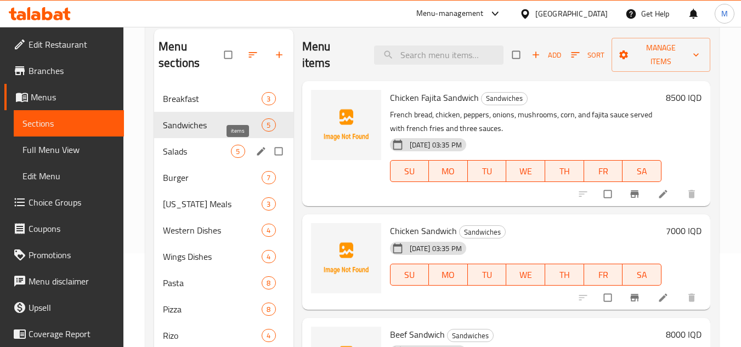
scroll to position [93, 0]
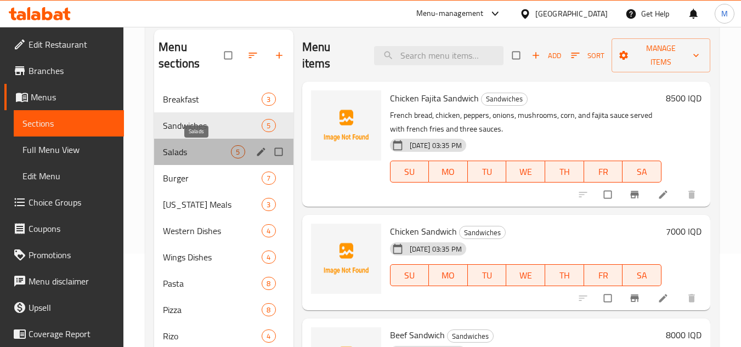
click at [203, 157] on span "Salads" at bounding box center [197, 151] width 68 height 13
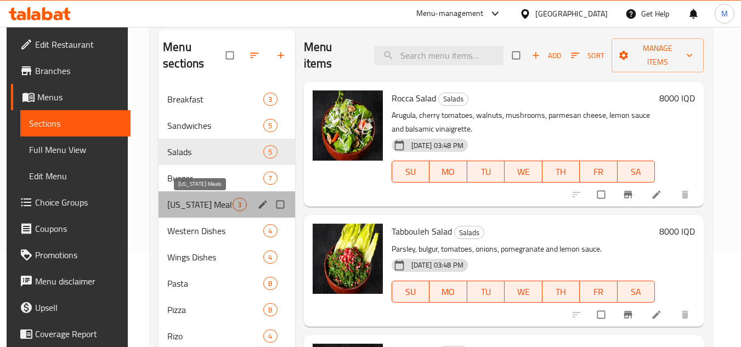
click at [212, 199] on span "[US_STATE] Meals" at bounding box center [199, 204] width 65 height 13
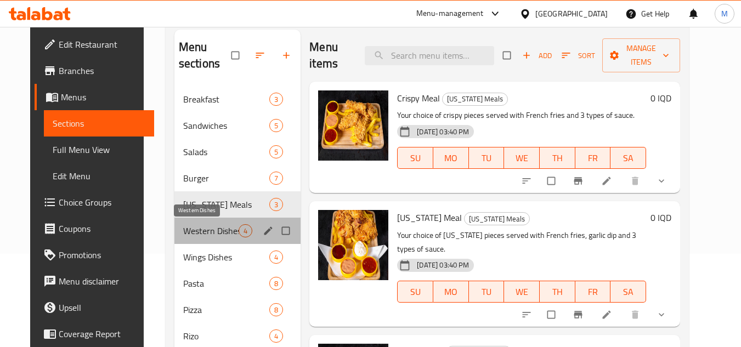
click at [215, 224] on span "Western Dishes" at bounding box center [210, 230] width 55 height 13
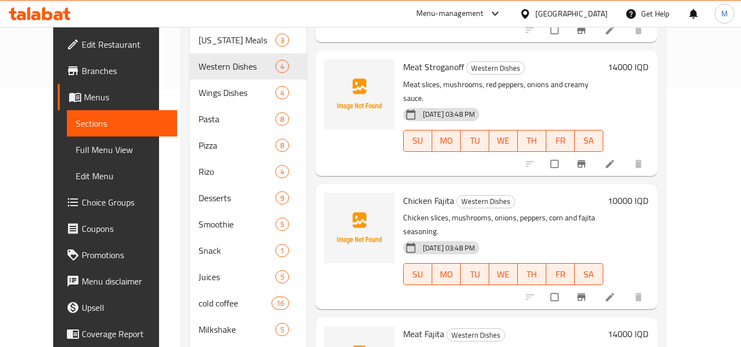
scroll to position [313, 0]
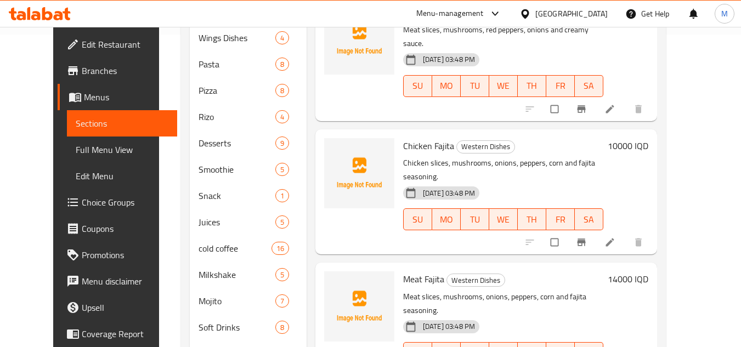
click at [688, 137] on div "Home / Restaurants management / Menus / Sections Pana King Pizza Open import ex…" at bounding box center [423, 58] width 529 height 688
click at [333, 148] on icon "upload picture" at bounding box center [338, 153] width 11 height 11
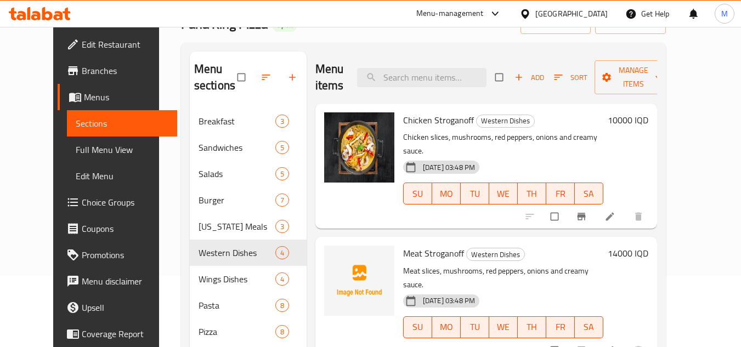
scroll to position [38, 0]
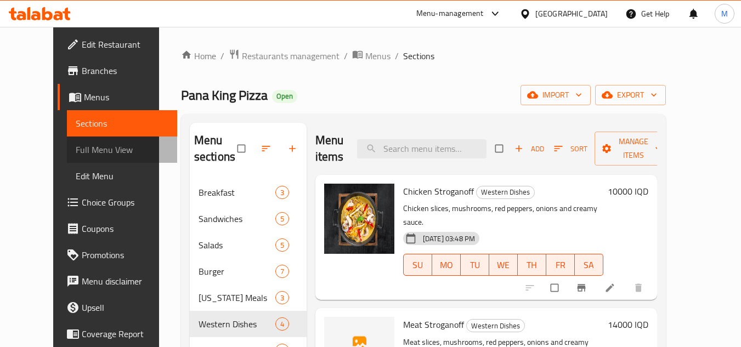
click at [84, 148] on span "Full Menu View" at bounding box center [122, 149] width 93 height 13
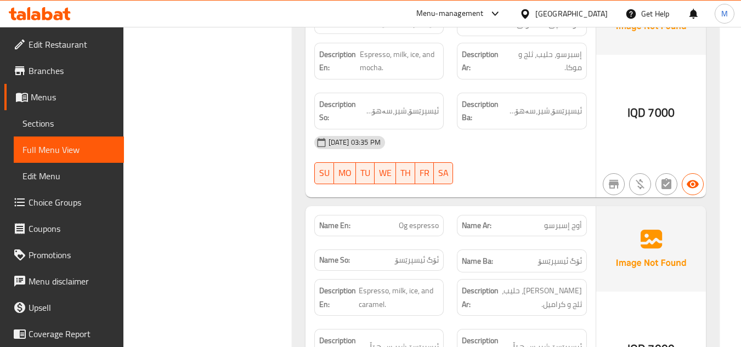
scroll to position [26515, 0]
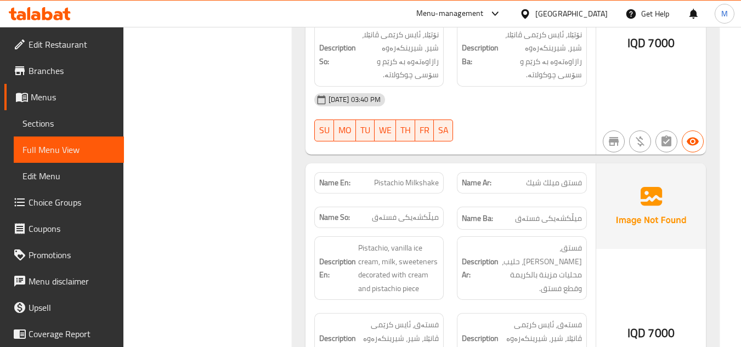
click at [59, 125] on span "Sections" at bounding box center [68, 123] width 93 height 13
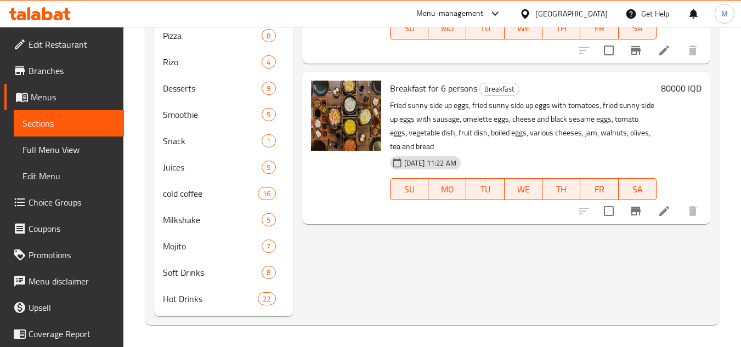
scroll to position [157, 0]
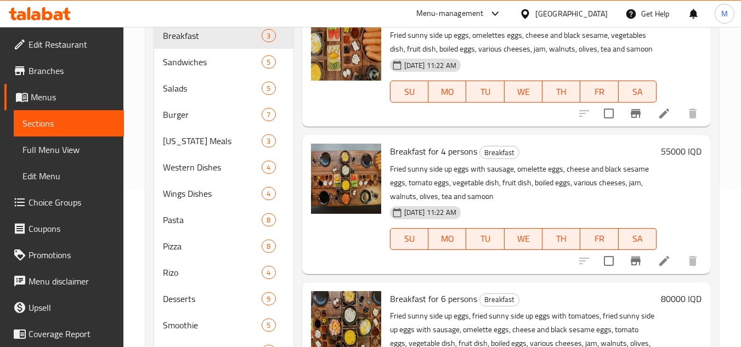
click at [66, 143] on span "Full Menu View" at bounding box center [68, 149] width 93 height 13
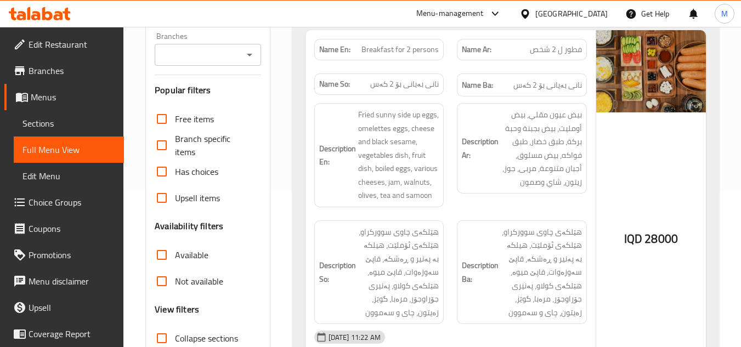
scroll to position [321, 0]
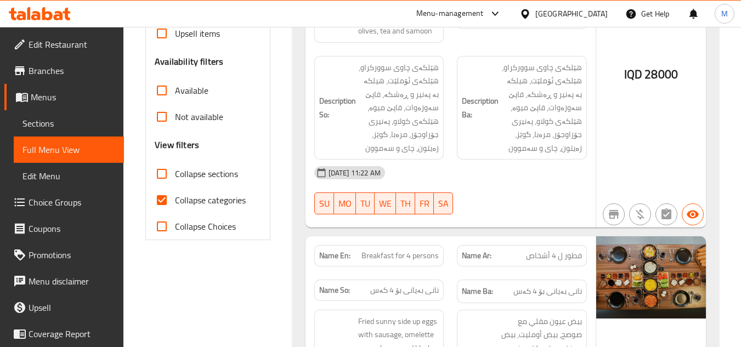
click at [162, 199] on input "Collapse categories" at bounding box center [162, 200] width 26 height 26
checkbox input "false"
click at [160, 173] on input "Collapse sections" at bounding box center [162, 174] width 26 height 26
checkbox input "true"
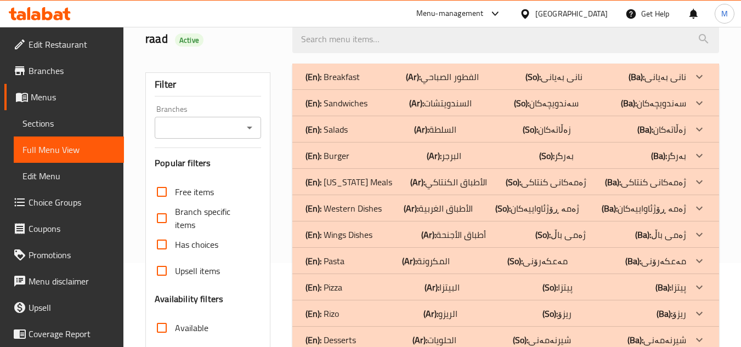
scroll to position [102, 0]
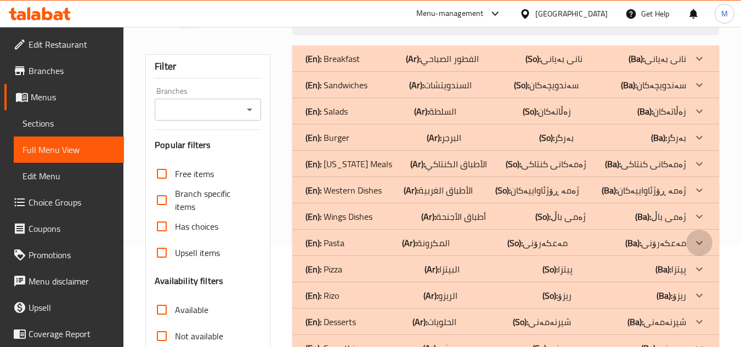
click at [701, 241] on icon at bounding box center [699, 242] width 13 height 13
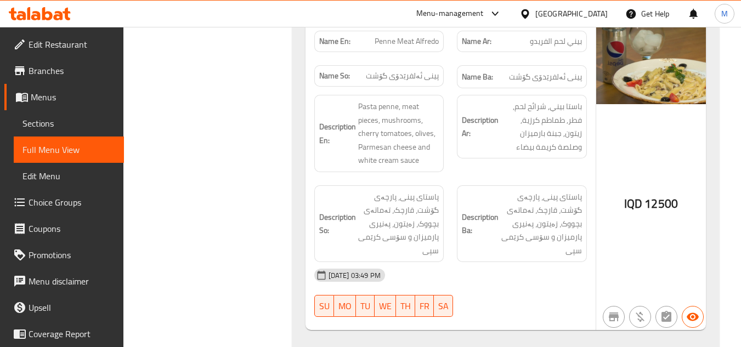
scroll to position [2625, 0]
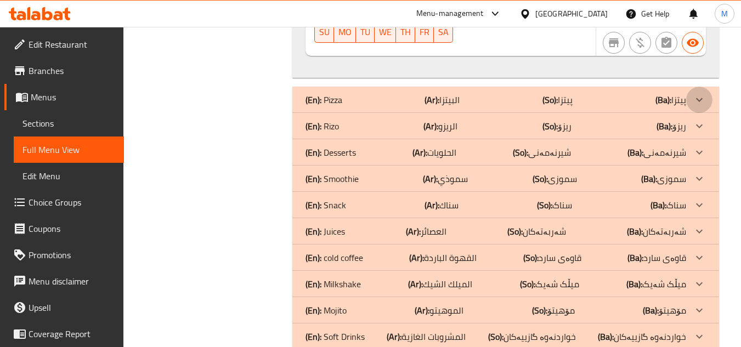
click at [703, 98] on icon at bounding box center [699, 99] width 13 height 13
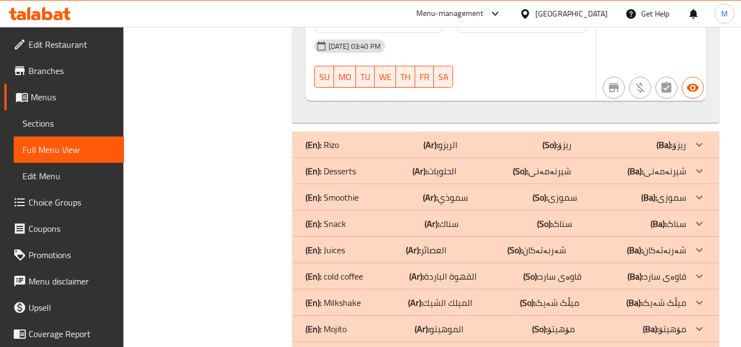
scroll to position [5355, 0]
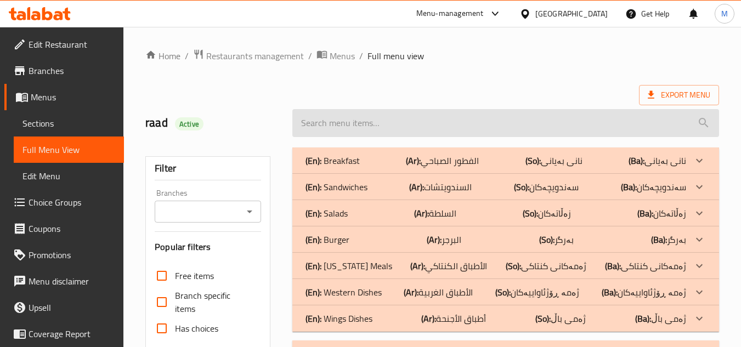
scroll to position [55, 0]
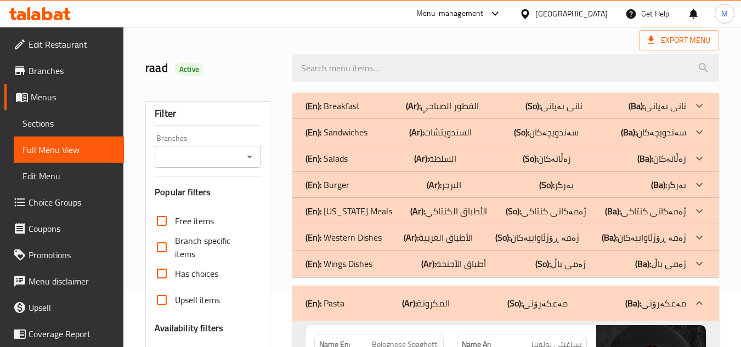
click at [697, 208] on icon at bounding box center [699, 211] width 13 height 13
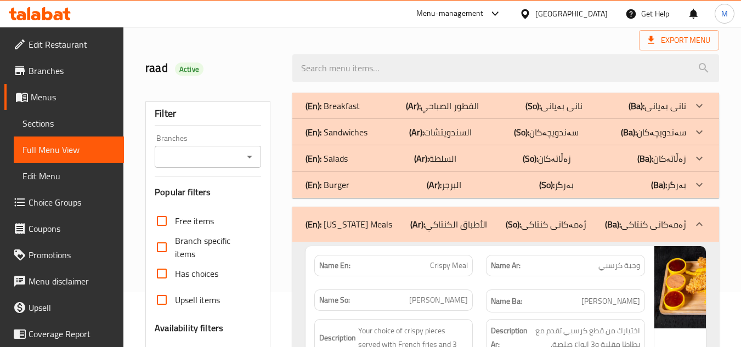
click at [701, 129] on icon at bounding box center [699, 132] width 13 height 13
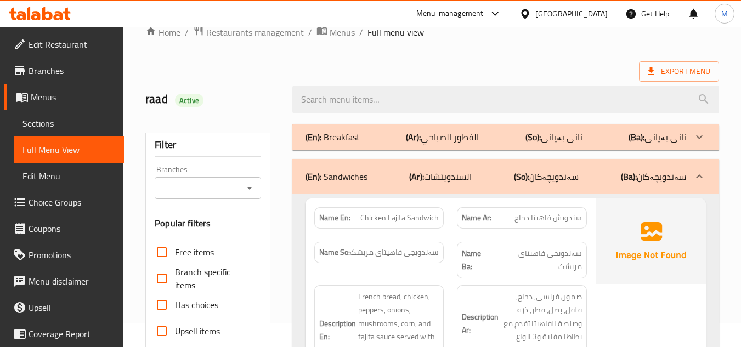
scroll to position [0, 0]
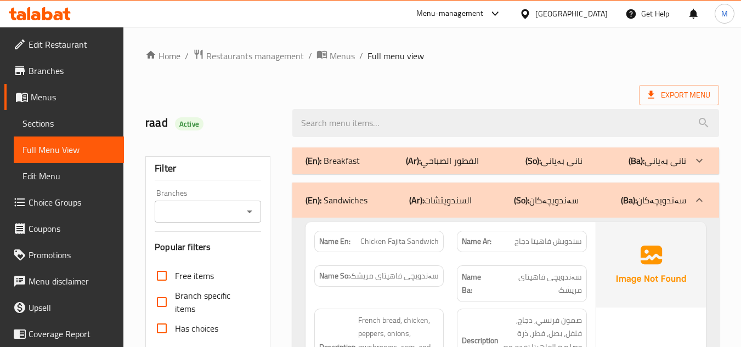
click at [700, 156] on icon at bounding box center [699, 160] width 13 height 13
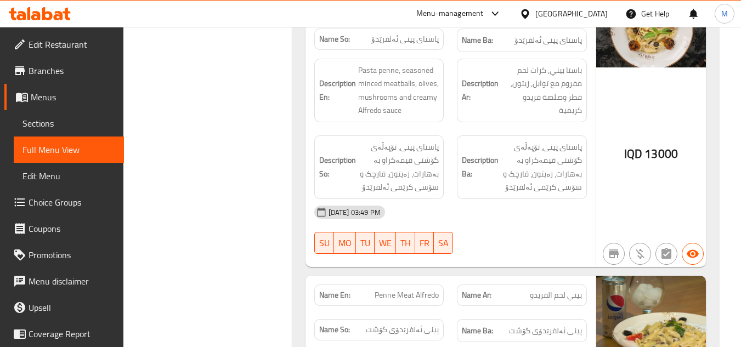
scroll to position [6087, 0]
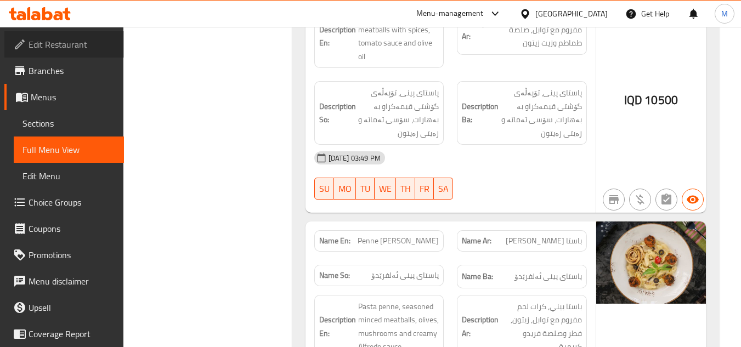
click at [90, 41] on span "Edit Restaurant" at bounding box center [72, 44] width 87 height 13
